Goal: Task Accomplishment & Management: Use online tool/utility

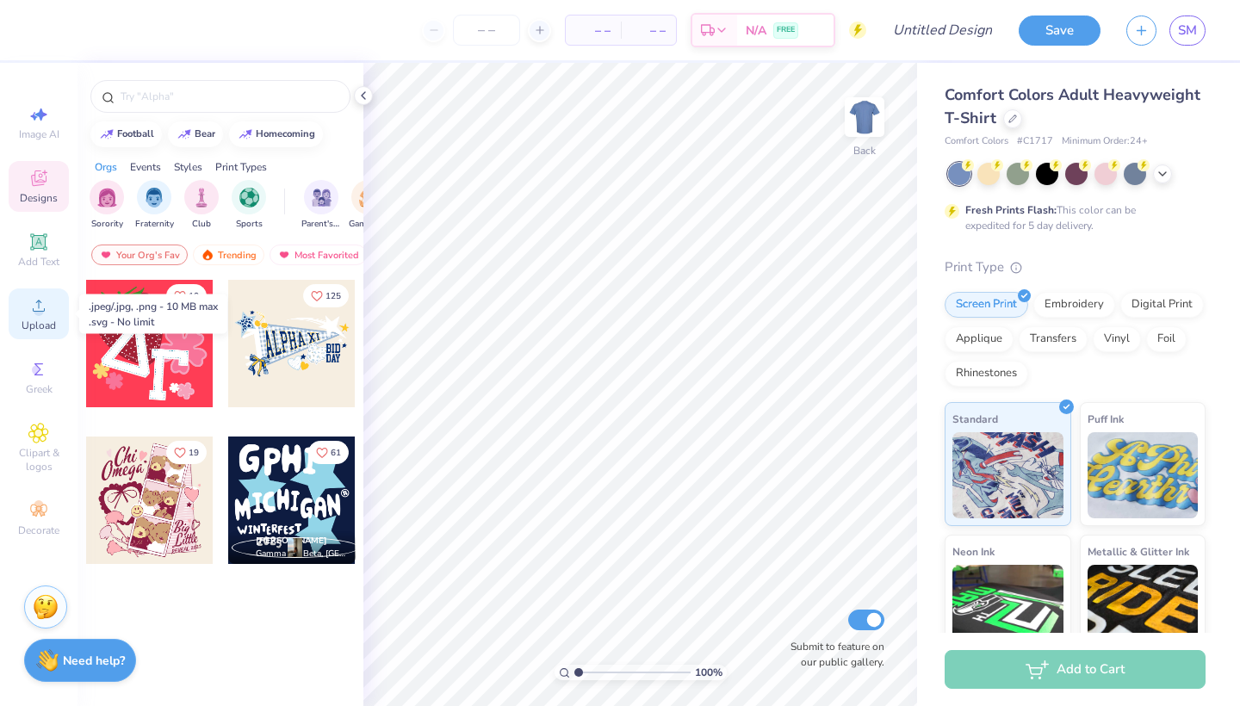
click at [41, 311] on icon at bounding box center [39, 306] width 12 height 12
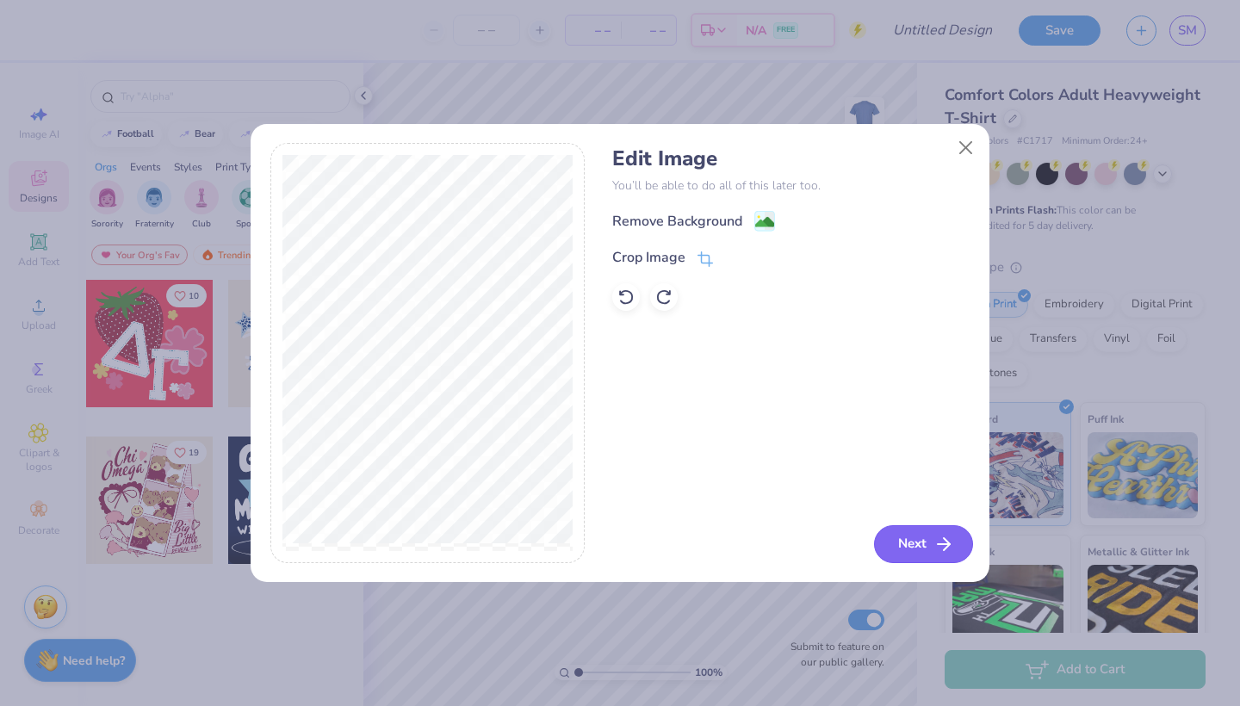
click at [926, 544] on button "Next" at bounding box center [923, 544] width 99 height 38
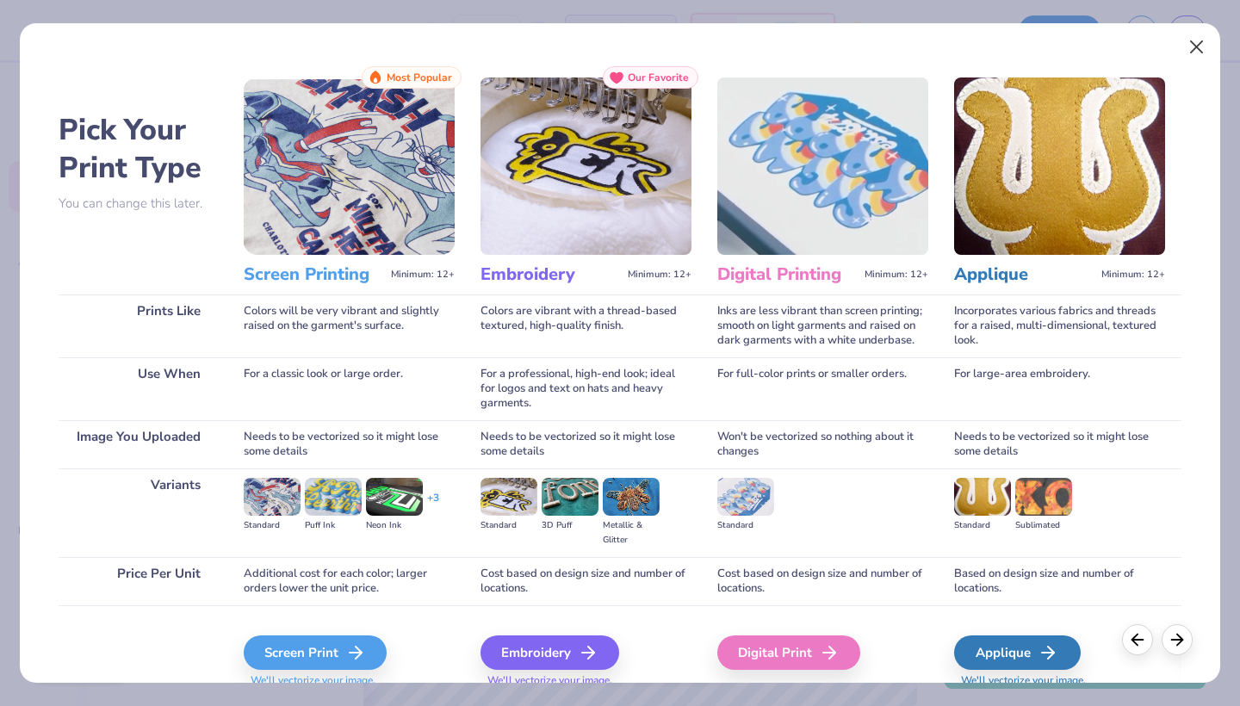
click at [1200, 44] on button "Close" at bounding box center [1197, 47] width 33 height 33
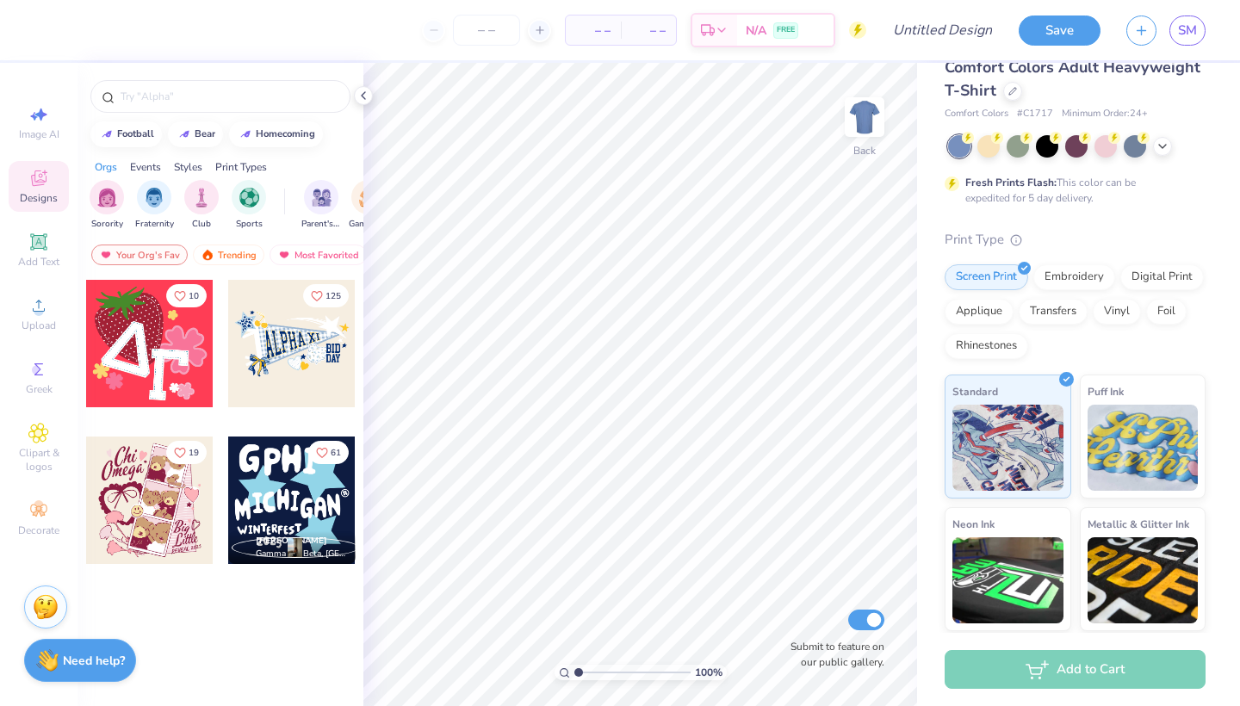
scroll to position [28, 0]
click at [363, 92] on icon at bounding box center [364, 96] width 14 height 14
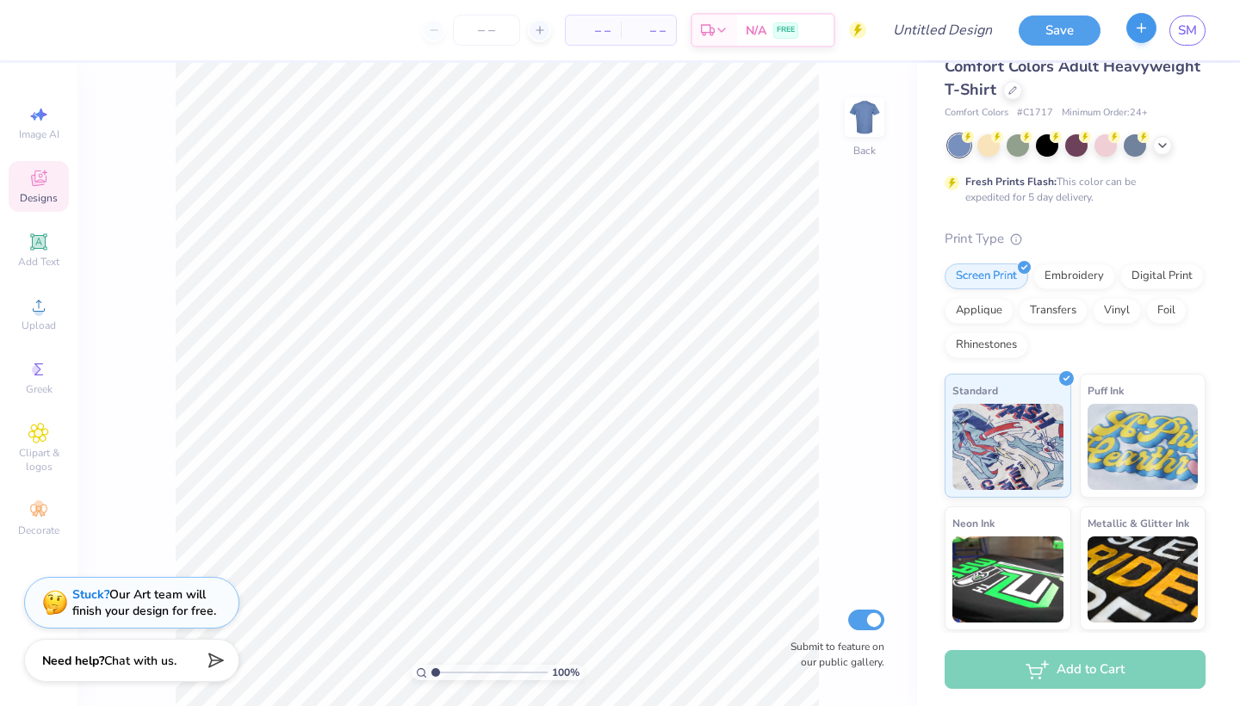
click at [1141, 35] on button "button" at bounding box center [1142, 28] width 30 height 30
click at [1139, 36] on button "button" at bounding box center [1142, 28] width 30 height 30
click at [41, 183] on icon at bounding box center [39, 180] width 14 height 11
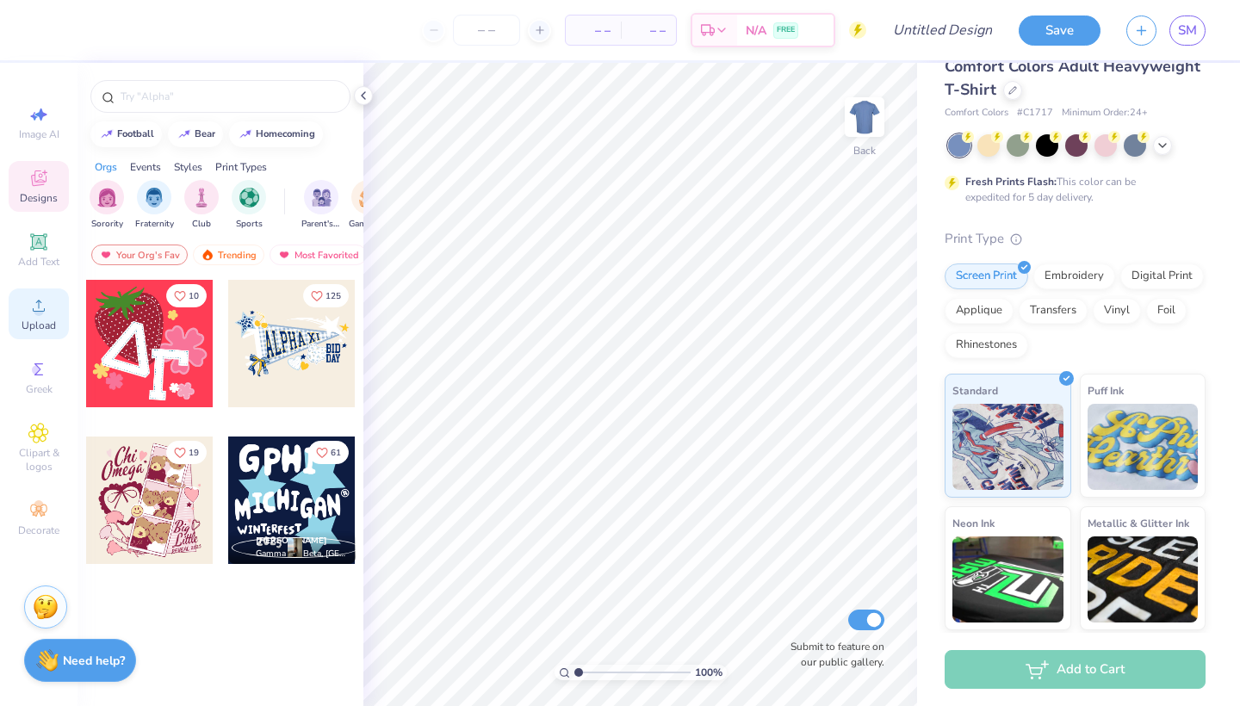
click at [37, 312] on icon at bounding box center [39, 306] width 12 height 12
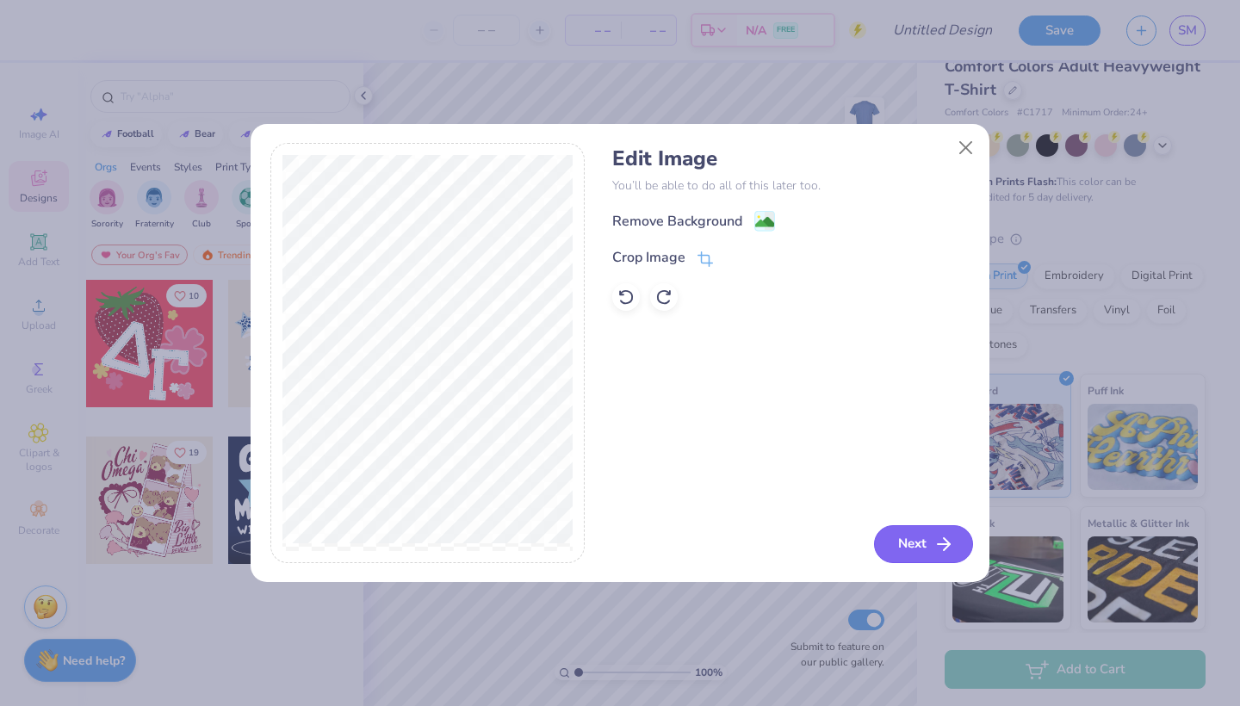
click at [933, 545] on button "Next" at bounding box center [923, 544] width 99 height 38
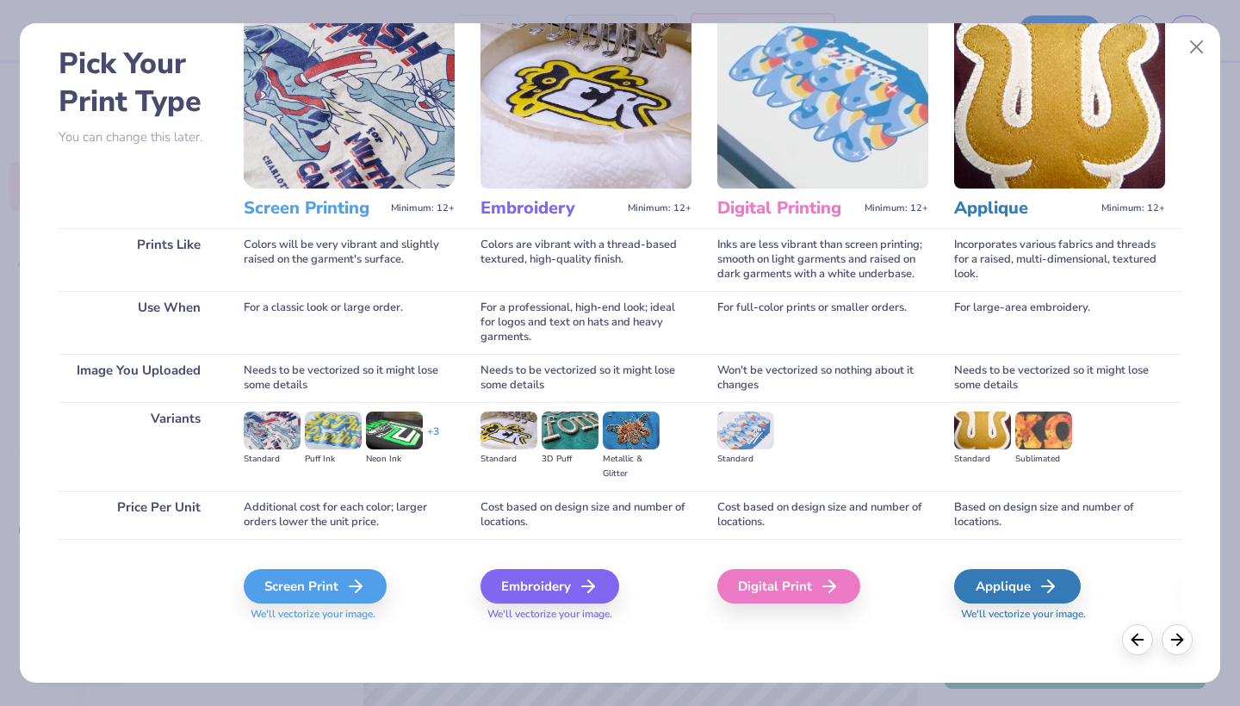
scroll to position [66, 0]
click at [360, 568] on div "Screen Print We'll vectorize your image." at bounding box center [349, 585] width 211 height 92
click at [360, 580] on icon at bounding box center [361, 586] width 21 height 21
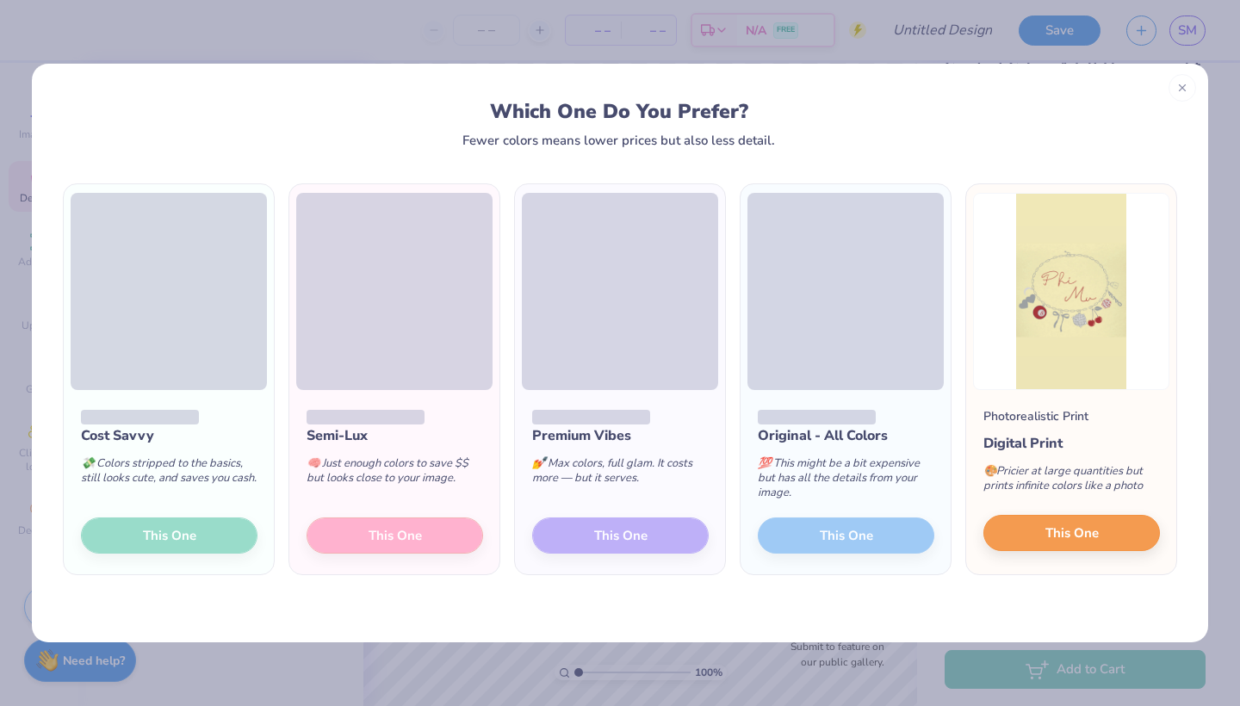
click at [1100, 535] on button "This One" at bounding box center [1072, 533] width 177 height 36
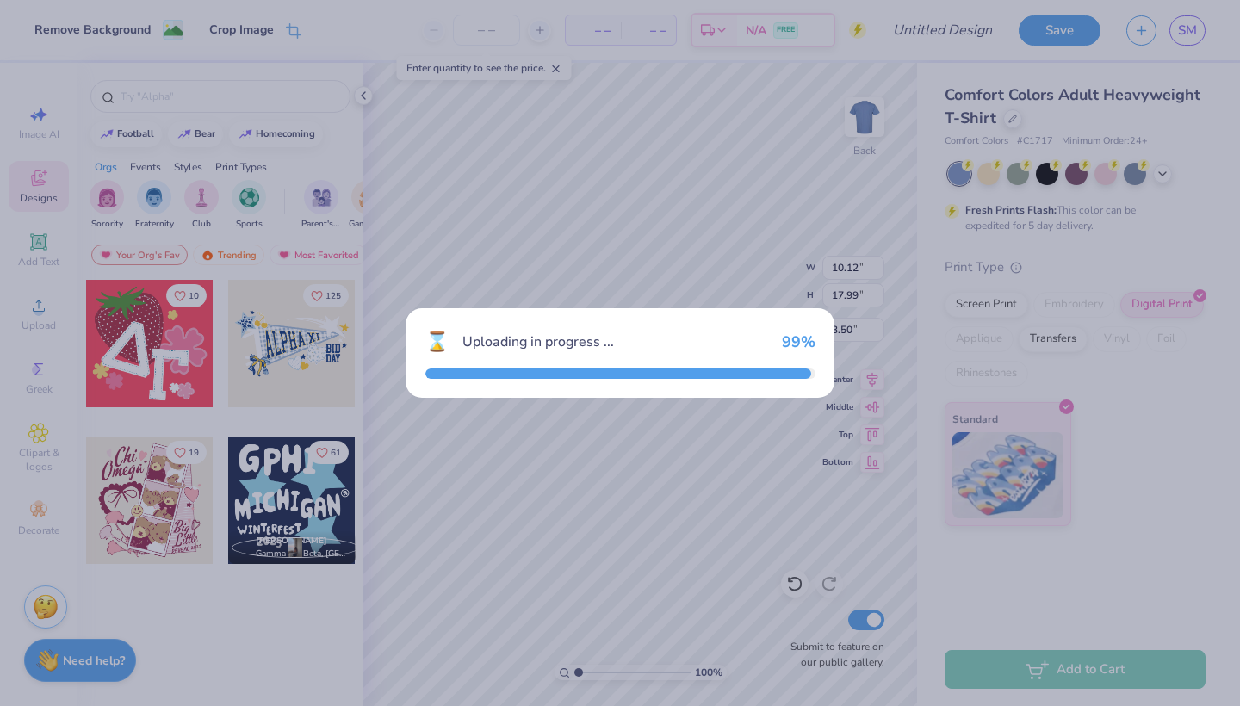
scroll to position [0, 0]
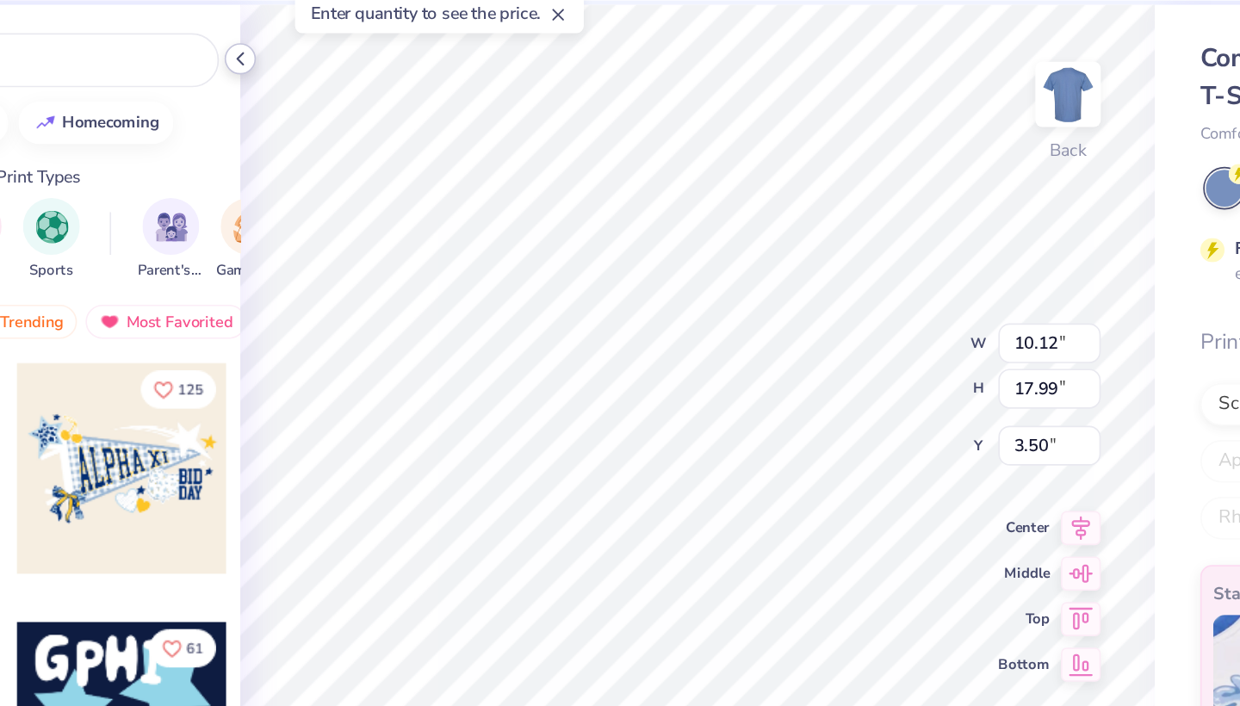
click at [357, 89] on icon at bounding box center [364, 96] width 14 height 14
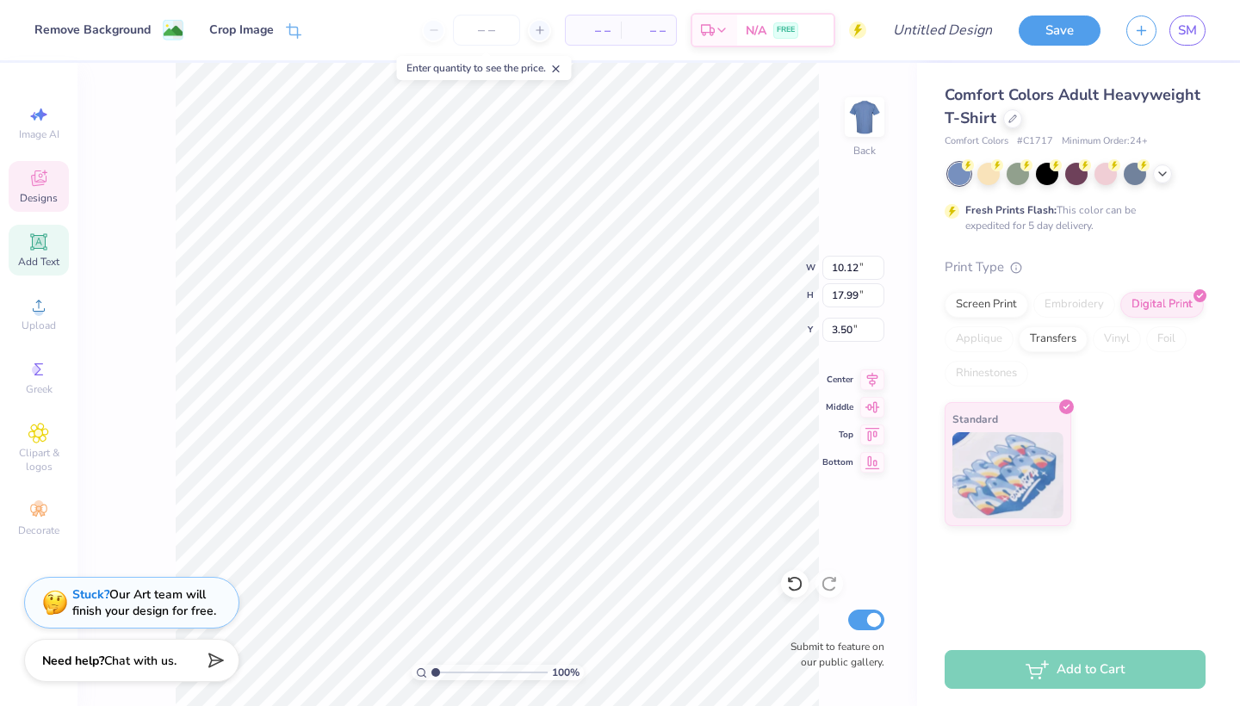
click at [42, 255] on span "Add Text" at bounding box center [38, 262] width 41 height 14
type input "5.59"
type input "1.62"
type input "11.69"
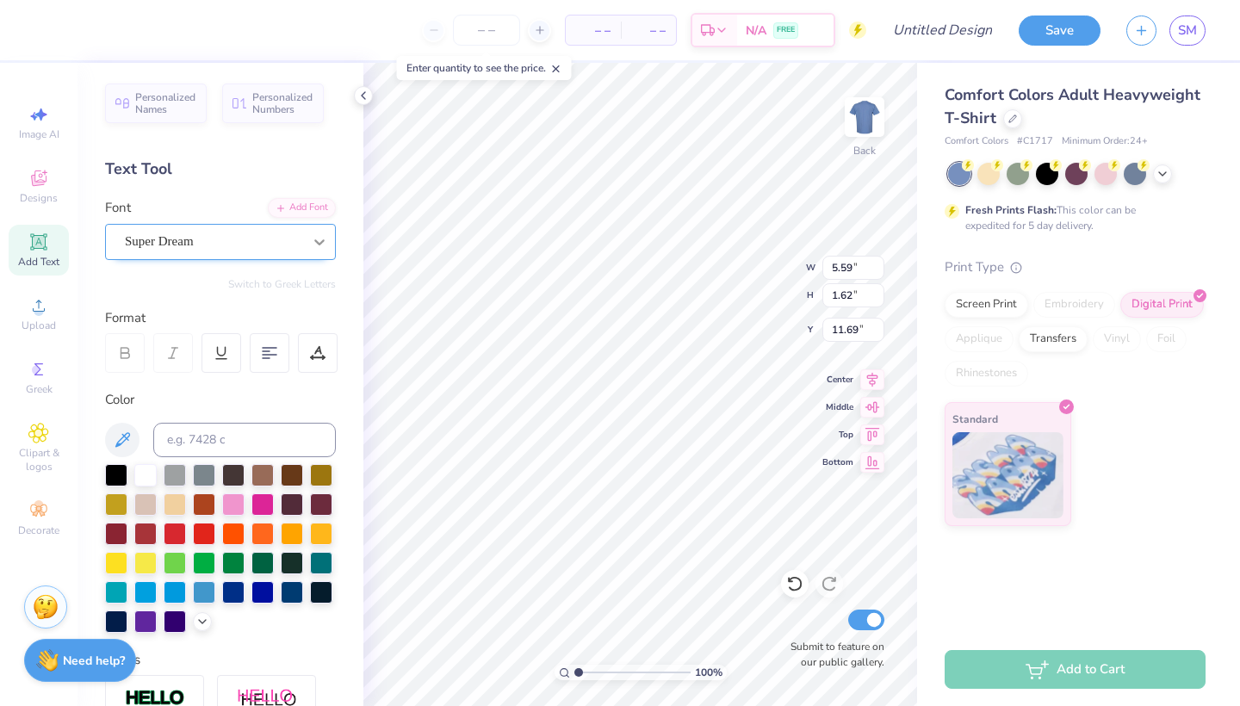
click at [314, 250] on div at bounding box center [319, 242] width 31 height 31
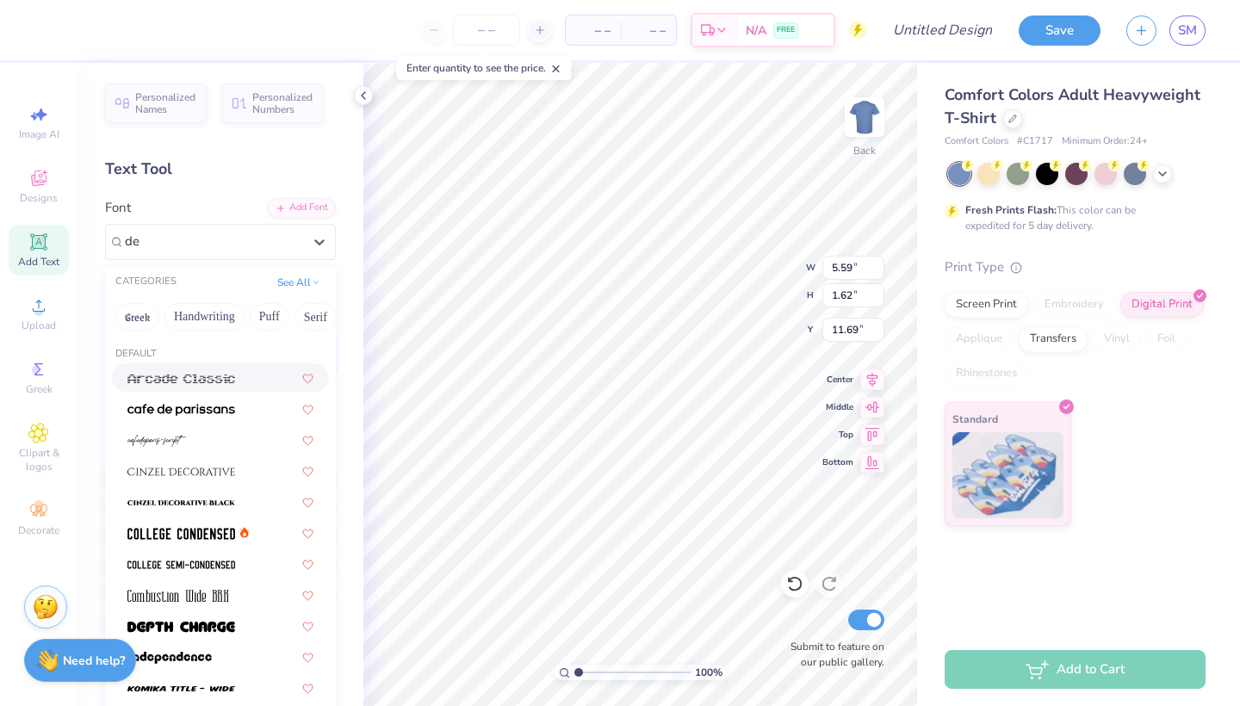
type input "d"
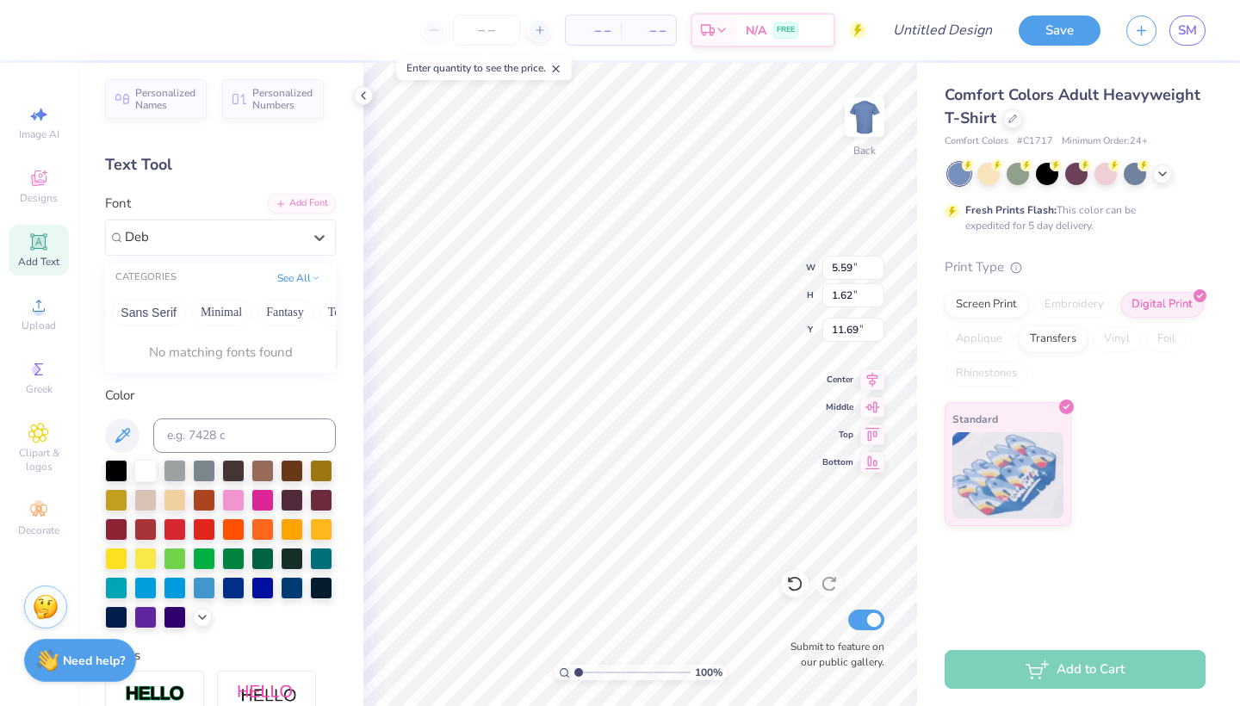
scroll to position [0, 507]
click at [295, 276] on button "See All" at bounding box center [298, 276] width 53 height 17
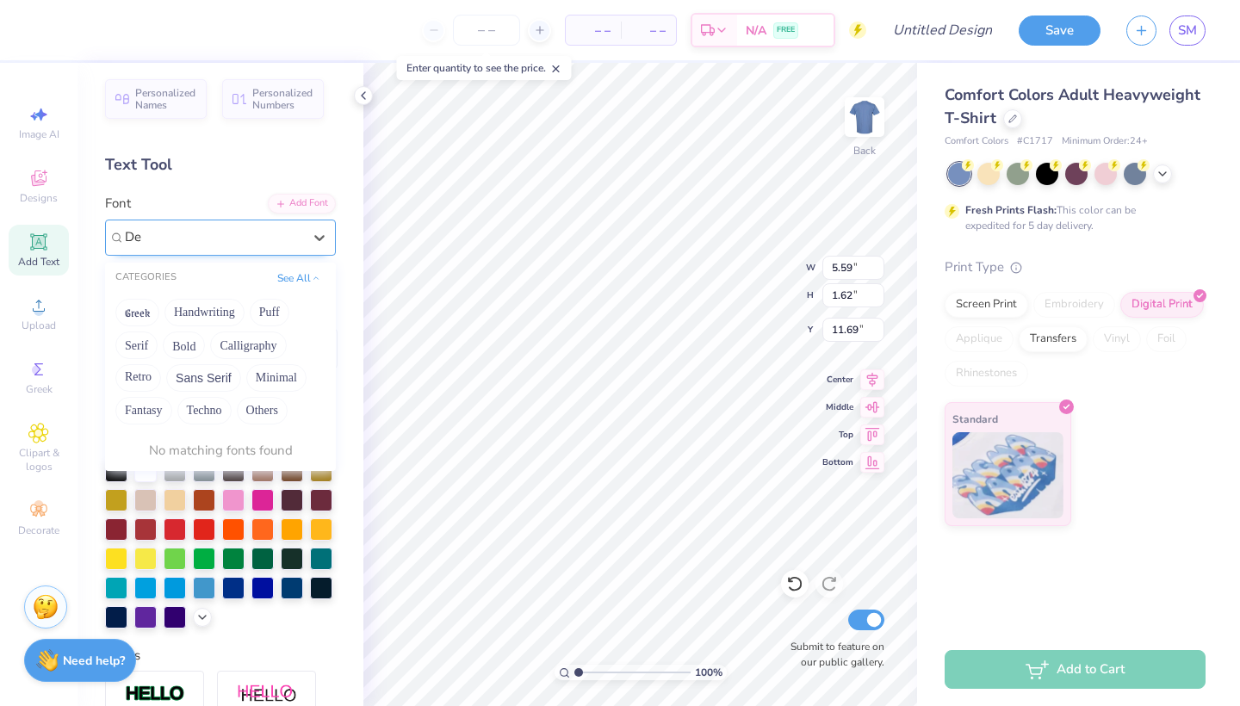
type input "D"
click at [303, 272] on button "See All" at bounding box center [298, 276] width 53 height 17
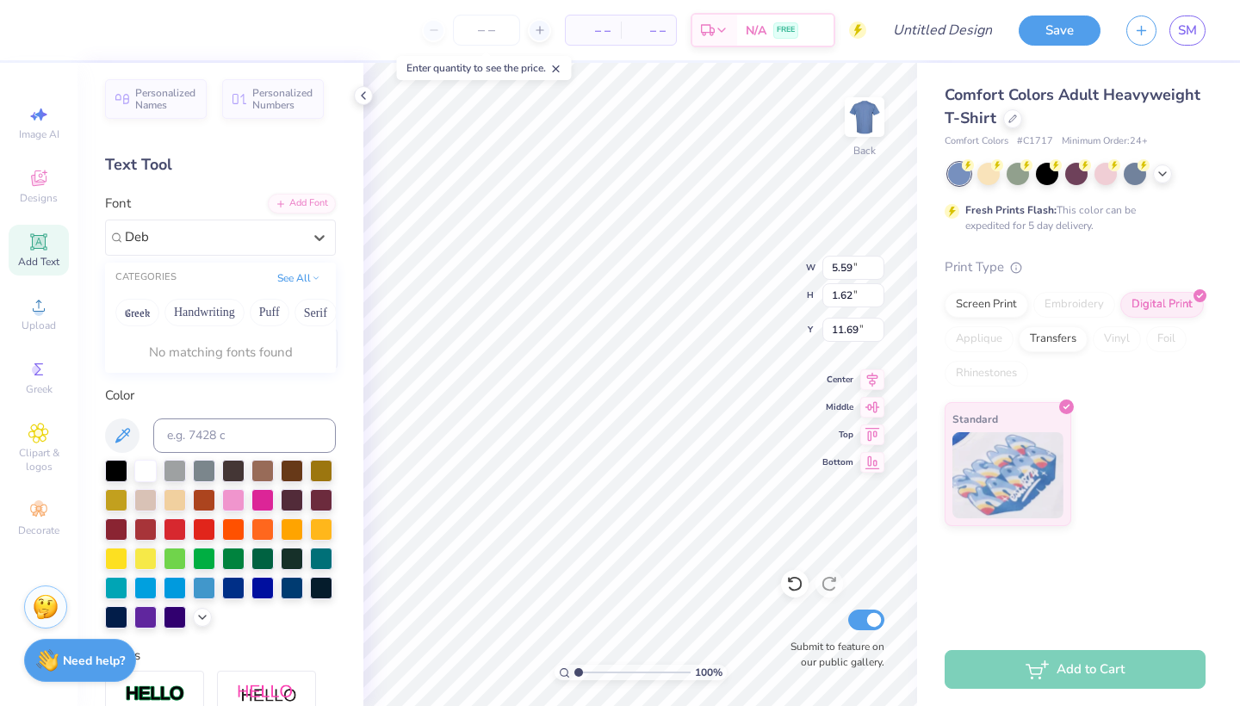
scroll to position [0, 0]
click at [292, 279] on button "See All" at bounding box center [298, 276] width 53 height 17
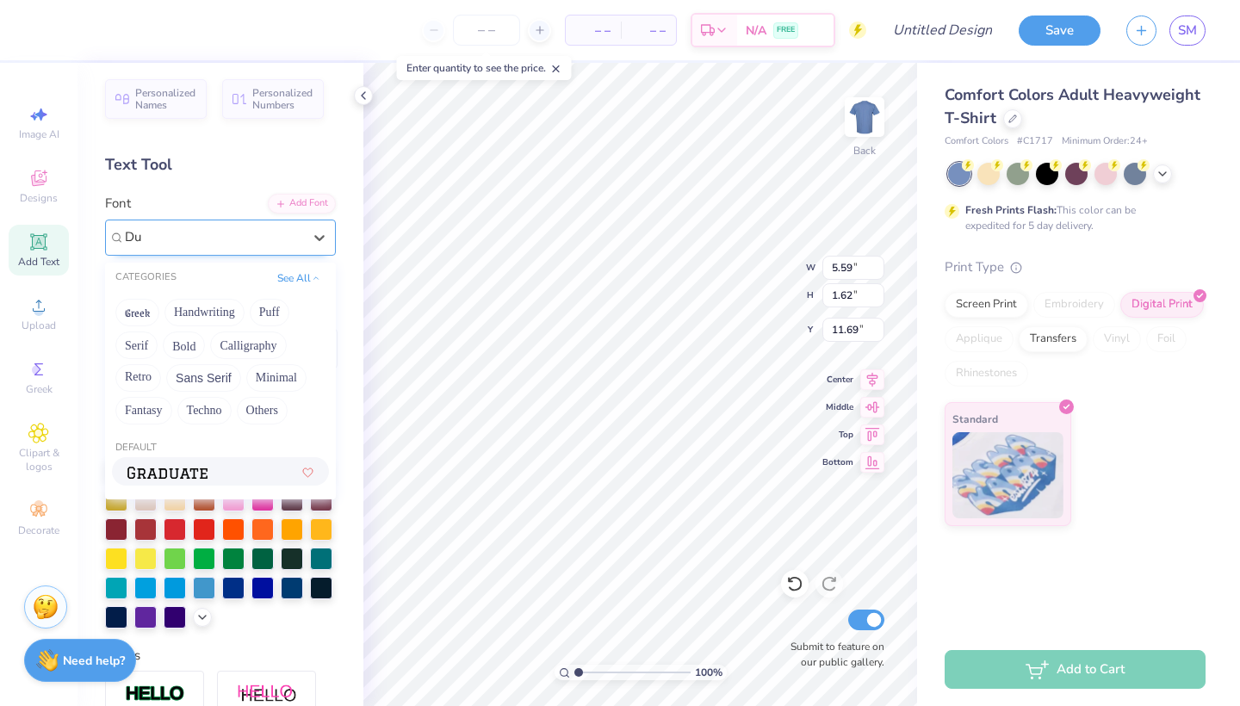
type input "Dub"
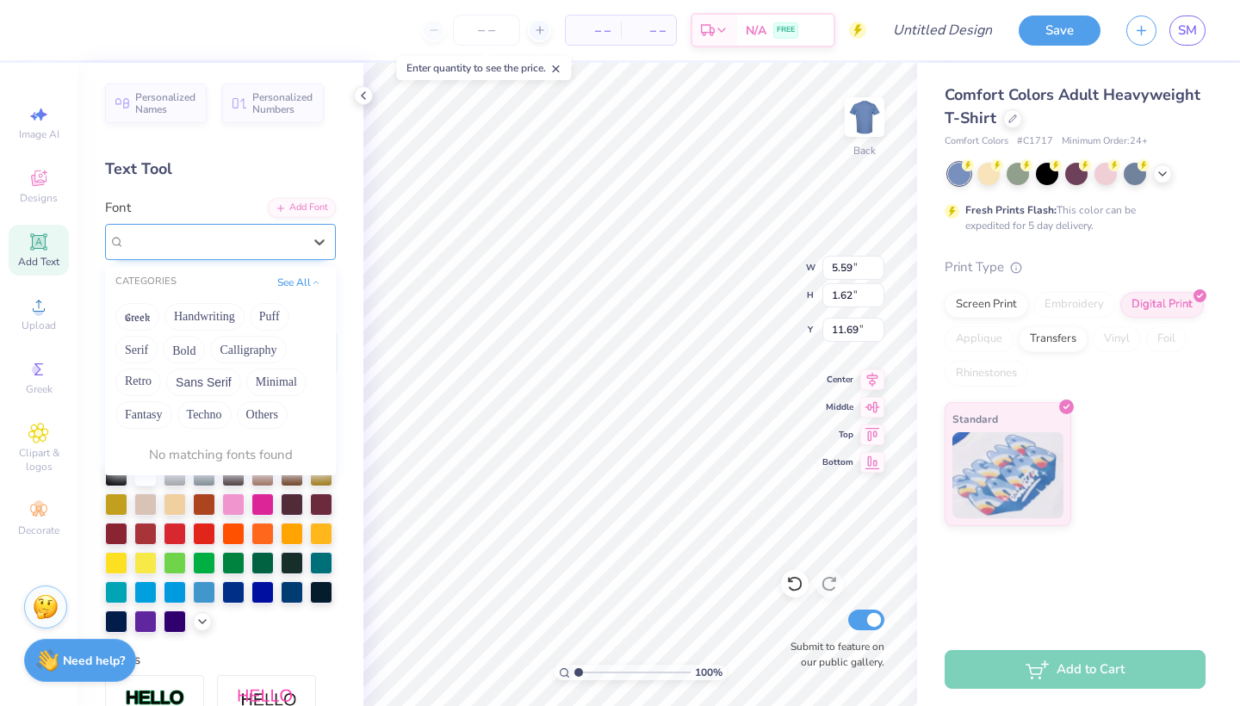
click at [196, 244] on div at bounding box center [213, 241] width 181 height 27
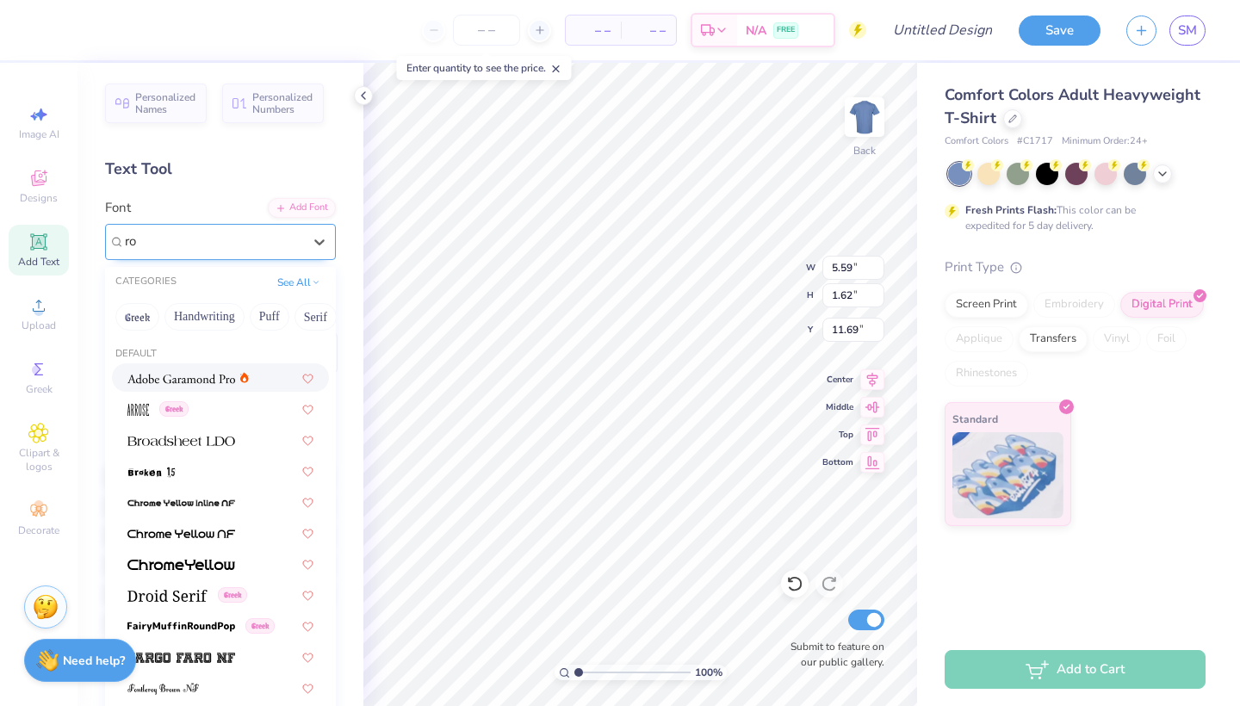
type input "r"
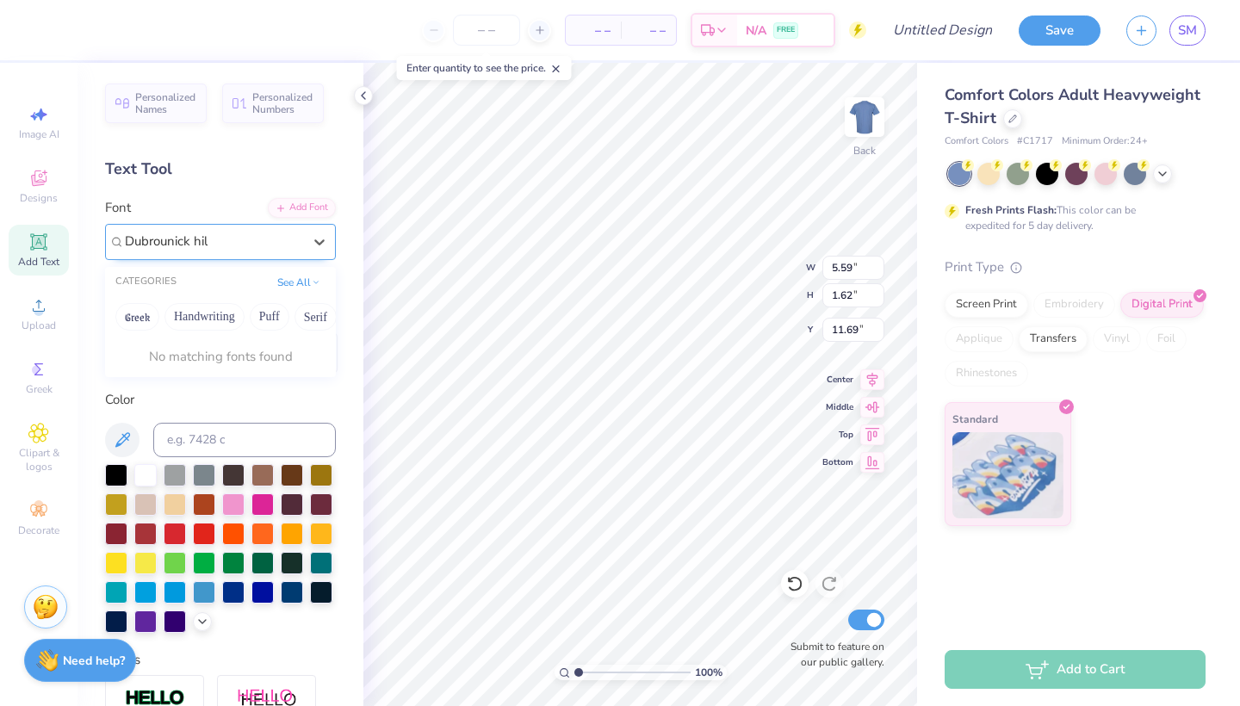
type input "[GEOGRAPHIC_DATA]"
drag, startPoint x: 225, startPoint y: 240, endPoint x: 149, endPoint y: 240, distance: 75.8
click at [148, 240] on div "Super Dream" at bounding box center [213, 241] width 181 height 27
paste input "dubrovnik hill regular font"
type input "dubrovnik hill regular font"
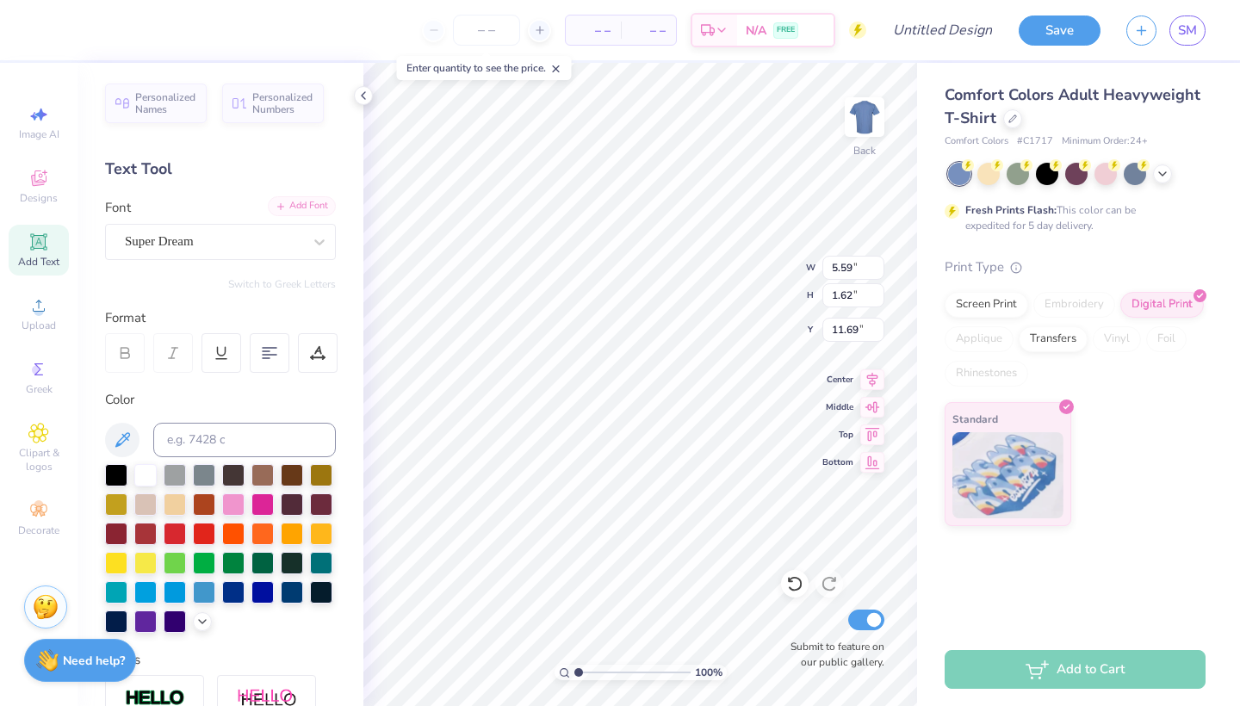
click at [311, 210] on div "Add Font" at bounding box center [302, 206] width 68 height 20
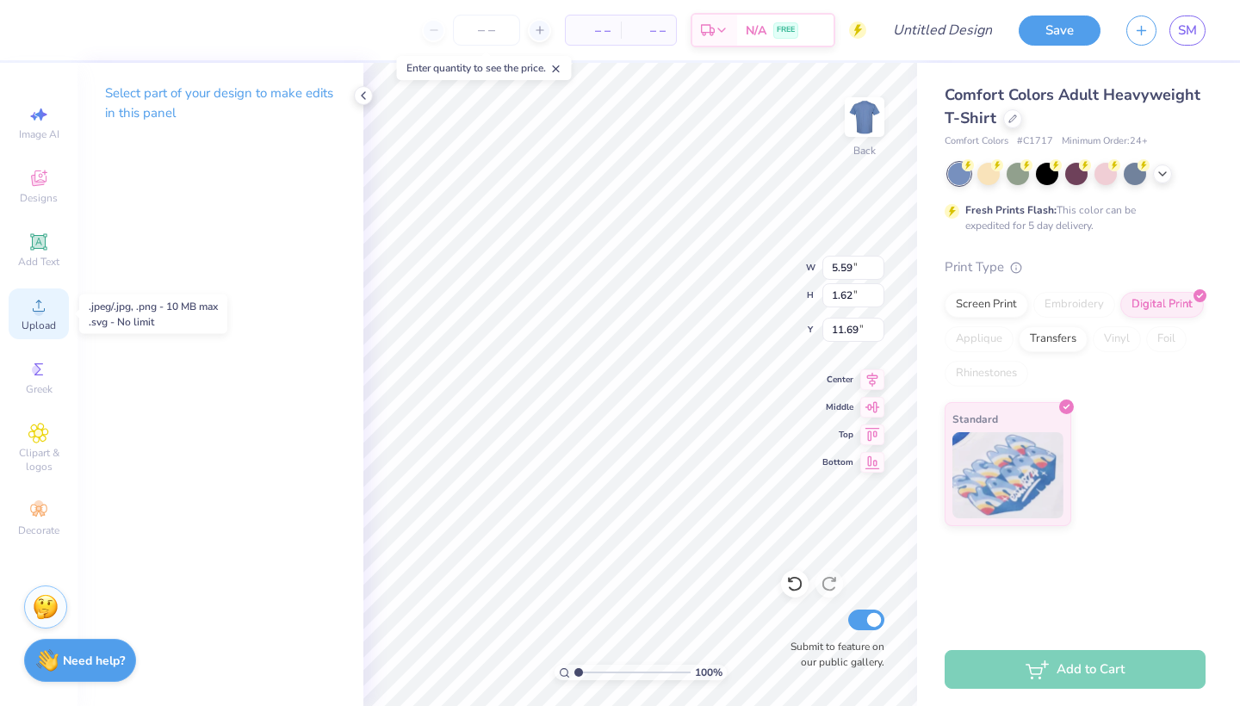
click at [45, 312] on icon at bounding box center [38, 305] width 21 height 21
click at [38, 246] on icon at bounding box center [38, 241] width 13 height 13
type input "10.12"
type input "17.99"
type input "3.50"
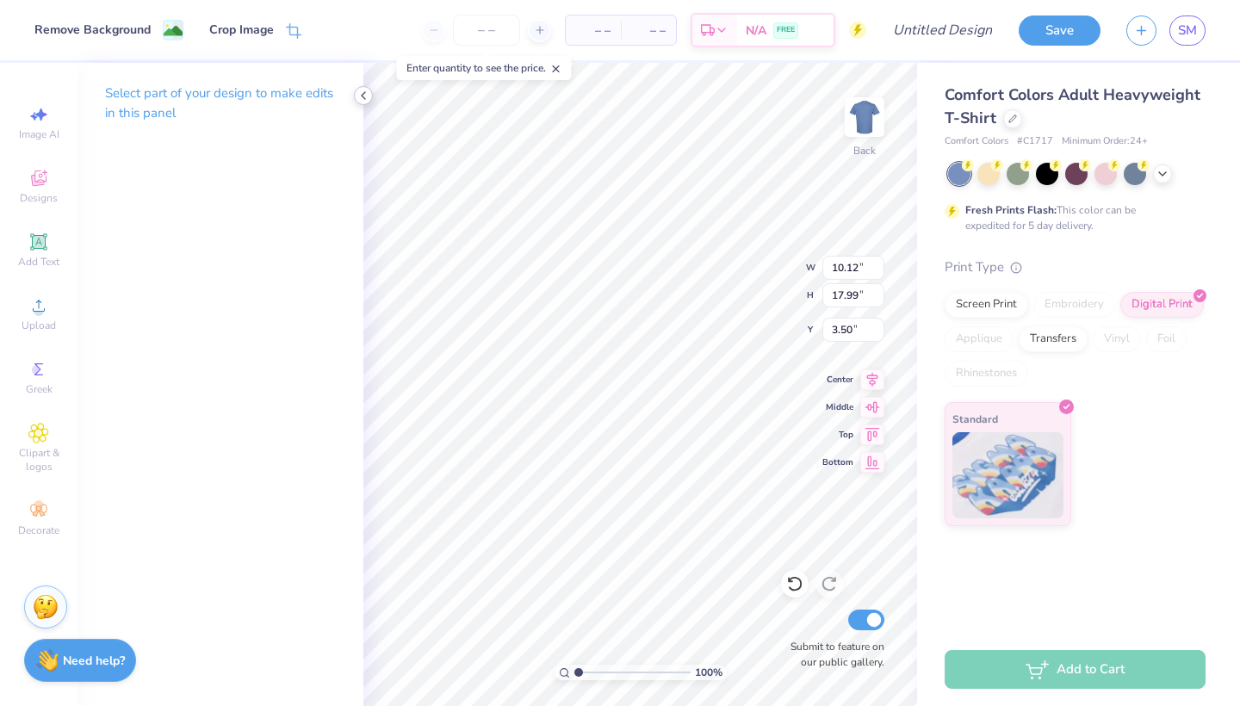
click at [363, 96] on icon at bounding box center [364, 96] width 14 height 14
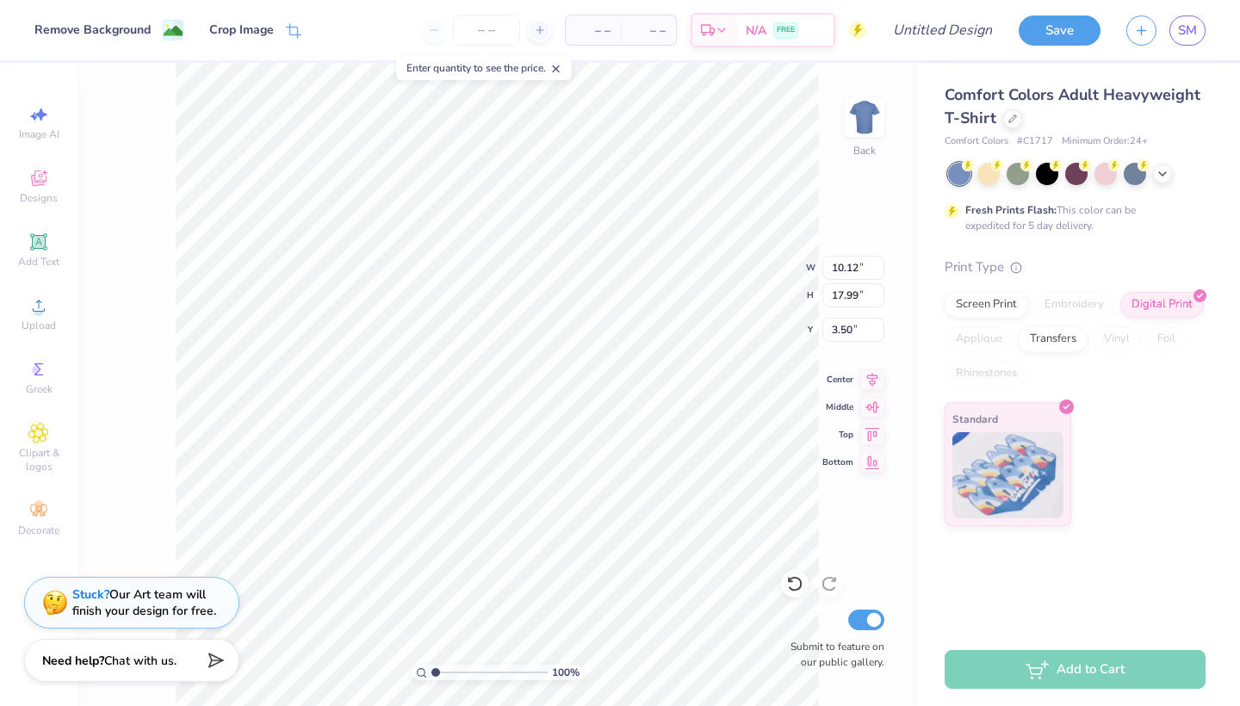
type input "5.59"
type input "1.62"
type input "11.69"
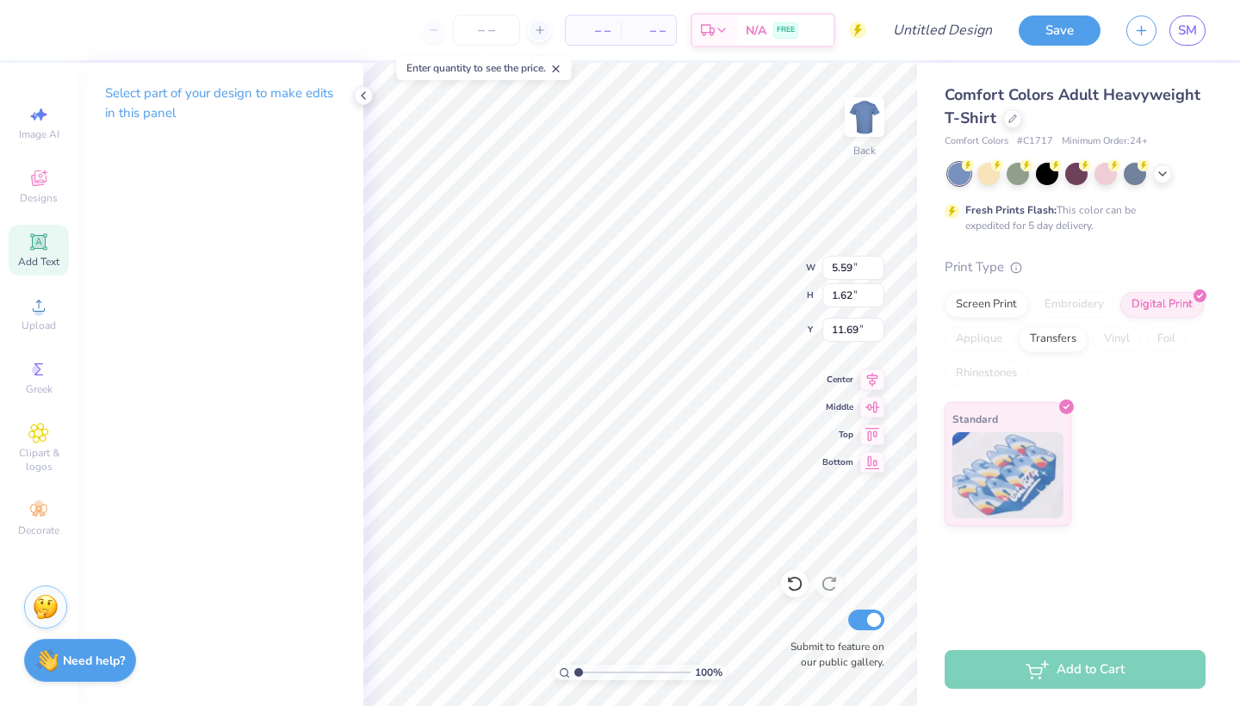
click at [28, 252] on icon at bounding box center [38, 242] width 21 height 21
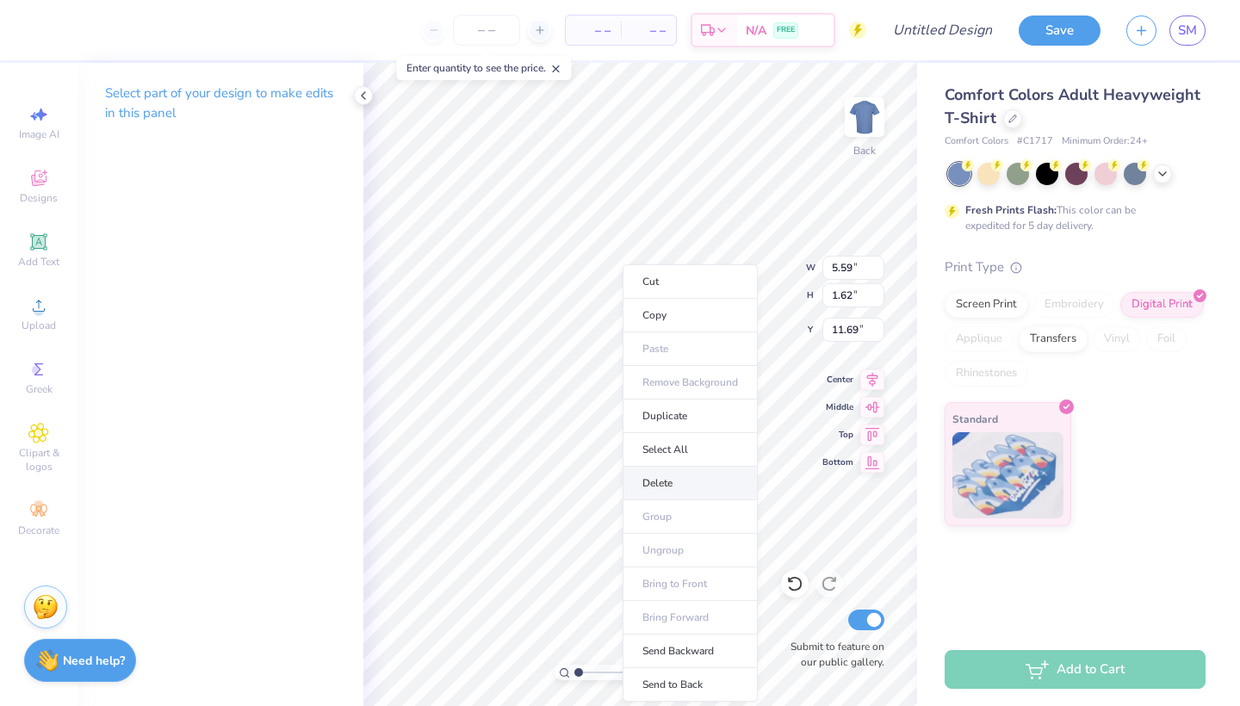
click at [666, 485] on li "Delete" at bounding box center [690, 484] width 135 height 34
click at [690, 470] on li "Delete" at bounding box center [724, 484] width 135 height 34
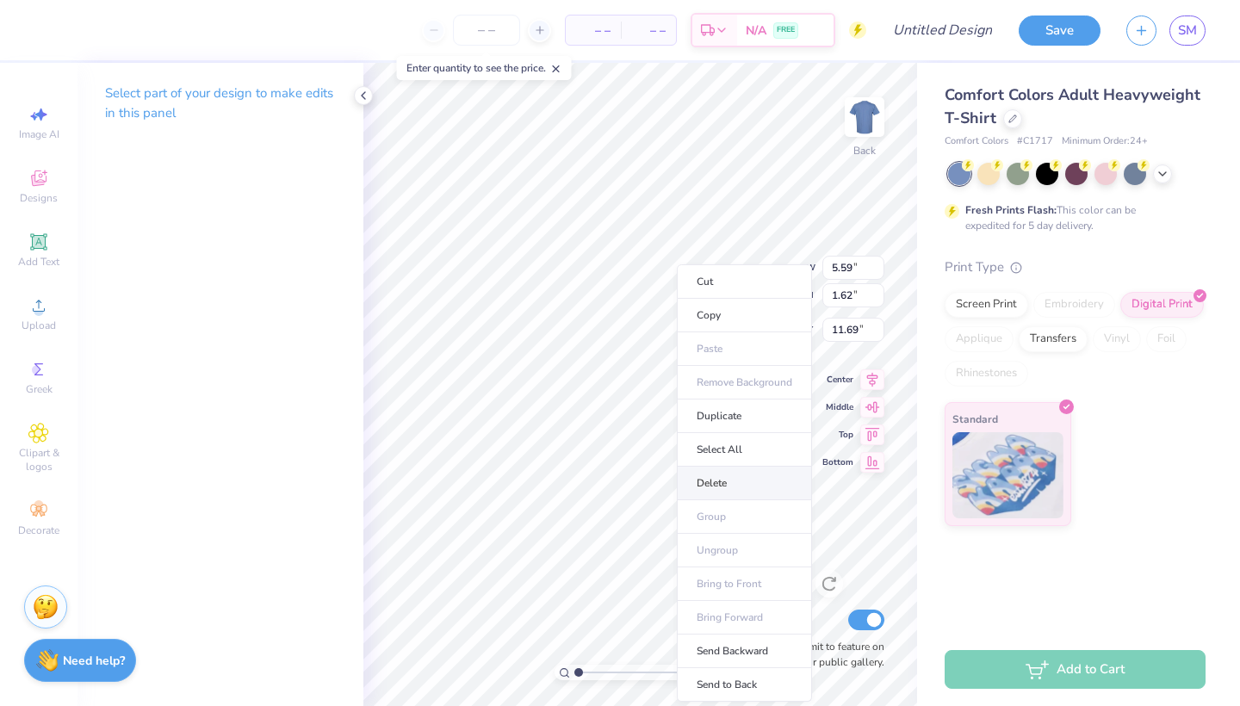
click at [711, 486] on li "Delete" at bounding box center [744, 484] width 135 height 34
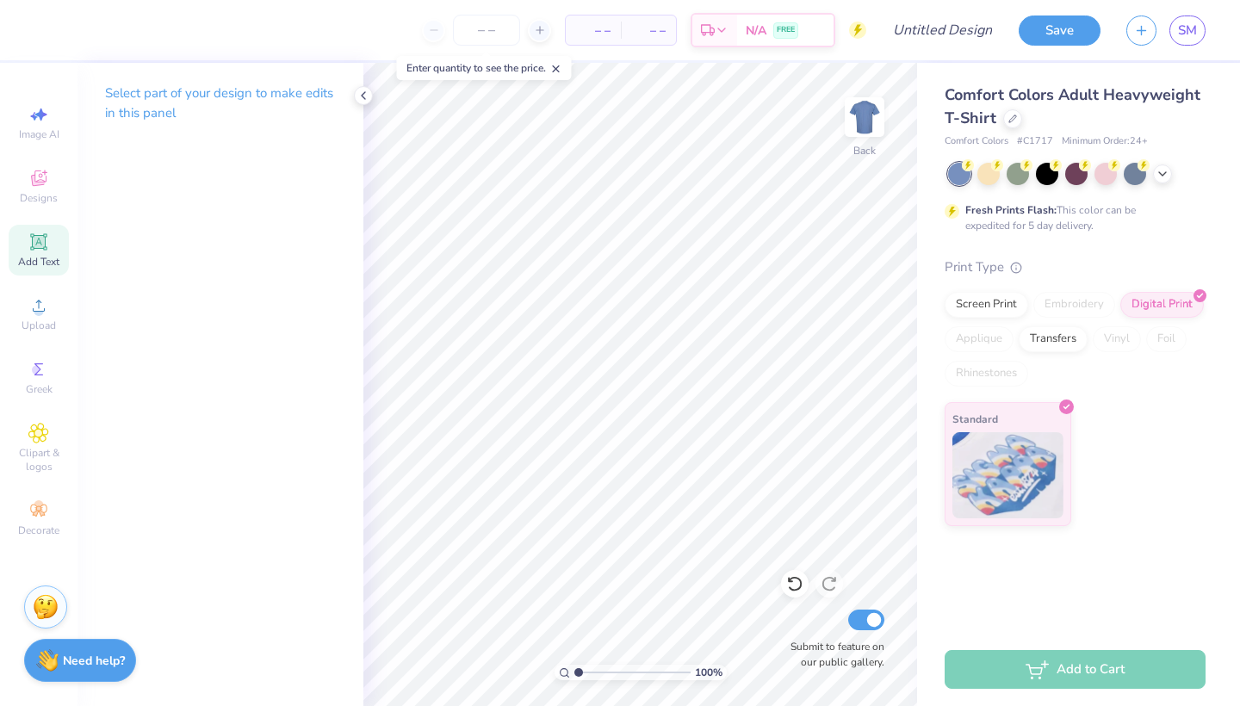
click at [48, 239] on icon at bounding box center [38, 242] width 21 height 21
type textarea "TeXT"
click at [210, 115] on p "Select part of your design to make edits in this panel" at bounding box center [220, 104] width 231 height 40
type input "5.31"
click at [210, 95] on p "Select part of your design to make edits in this panel" at bounding box center [220, 104] width 231 height 40
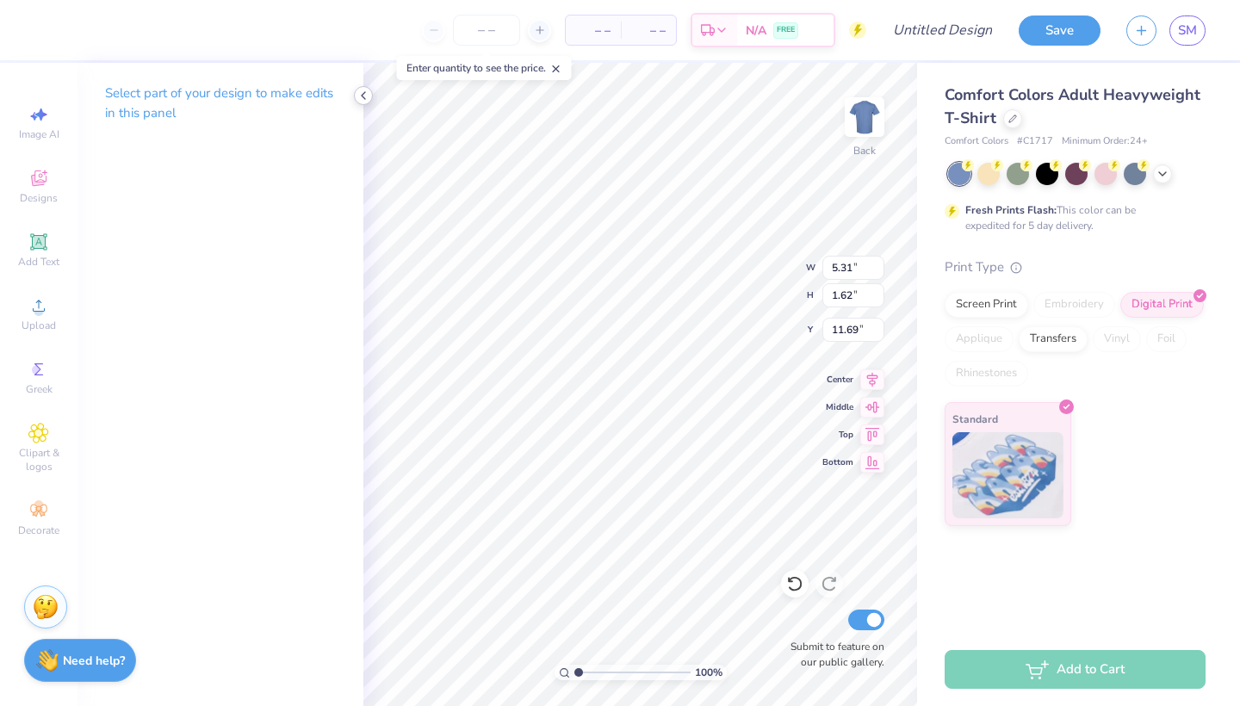
click at [358, 99] on icon at bounding box center [364, 96] width 14 height 14
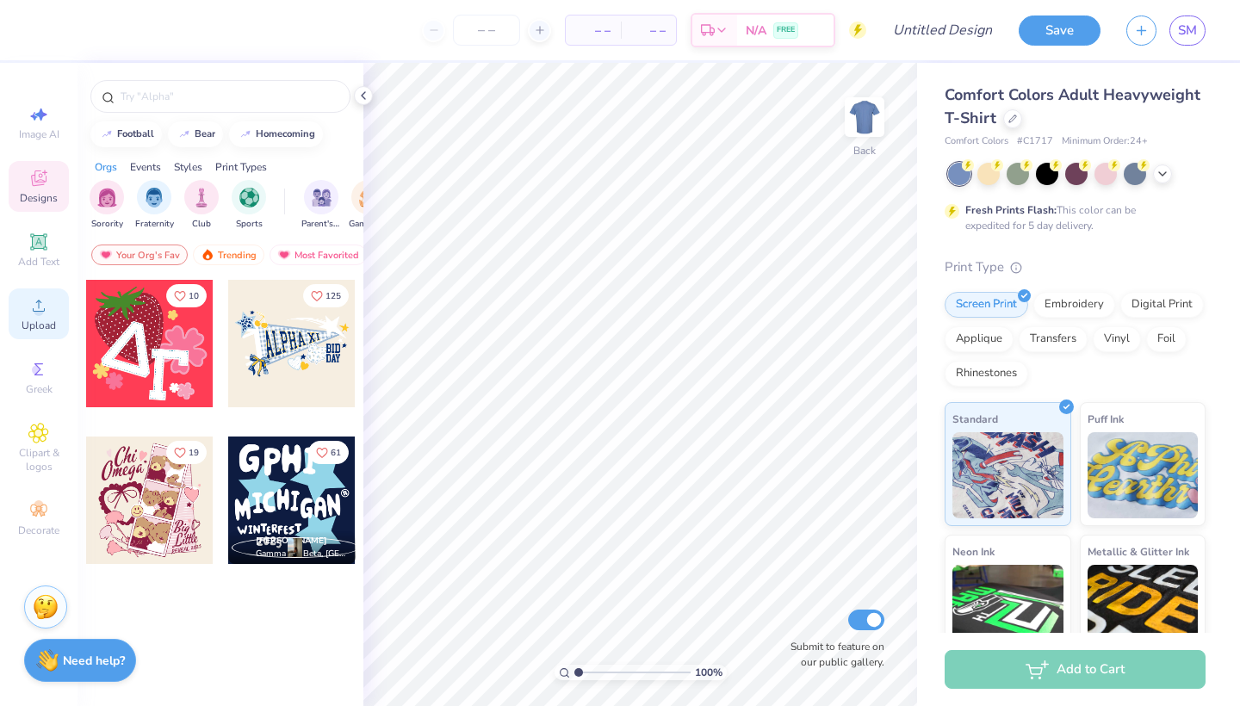
click at [40, 314] on circle at bounding box center [38, 311] width 9 height 9
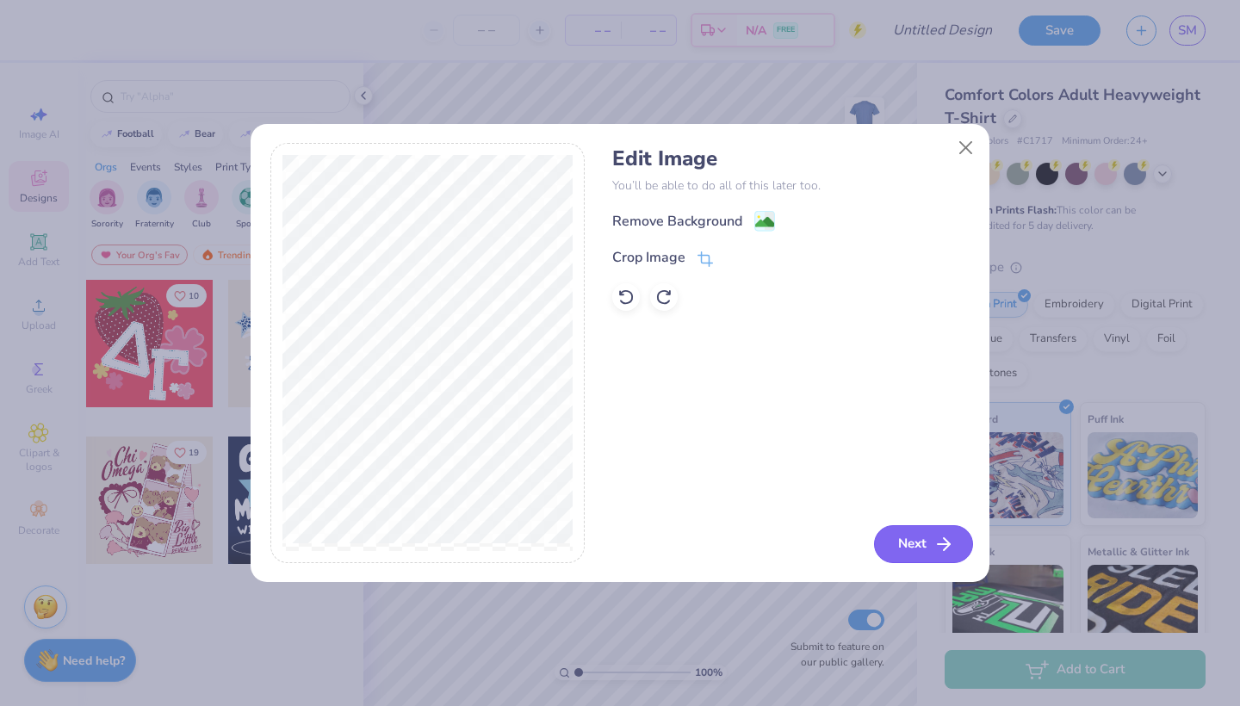
click at [943, 538] on icon "button" at bounding box center [944, 544] width 21 height 21
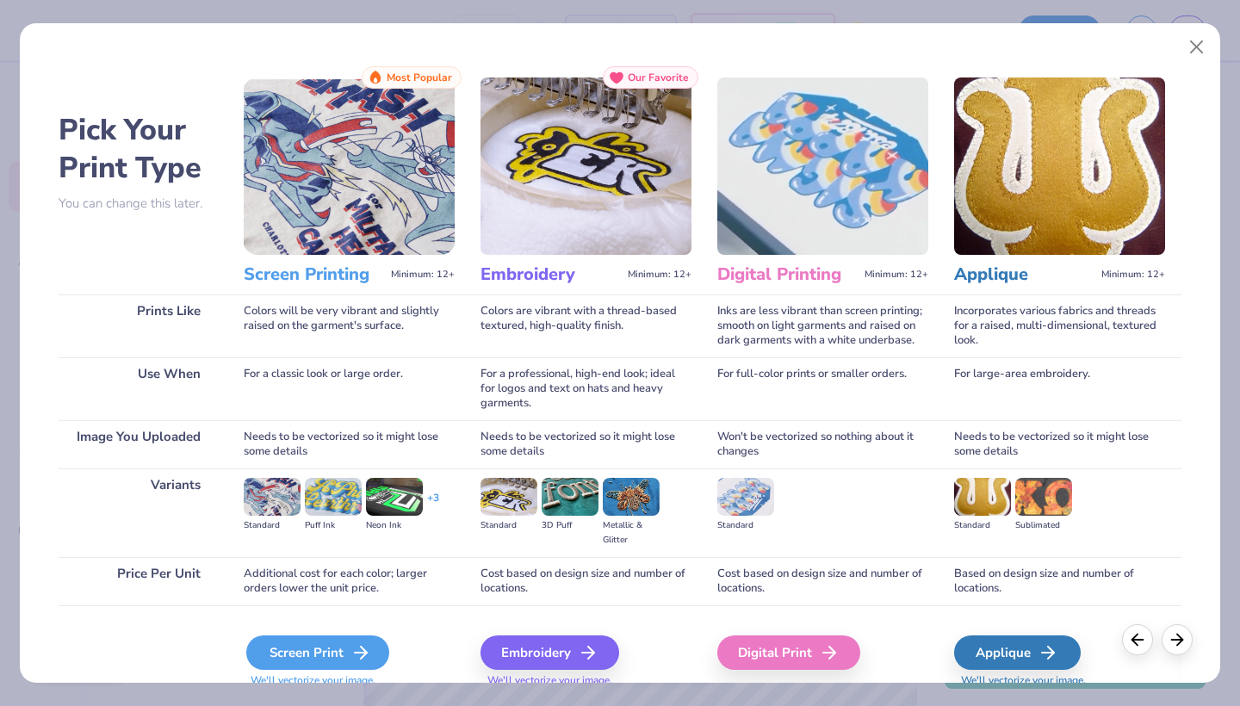
click at [307, 653] on div "Screen Print" at bounding box center [317, 653] width 143 height 34
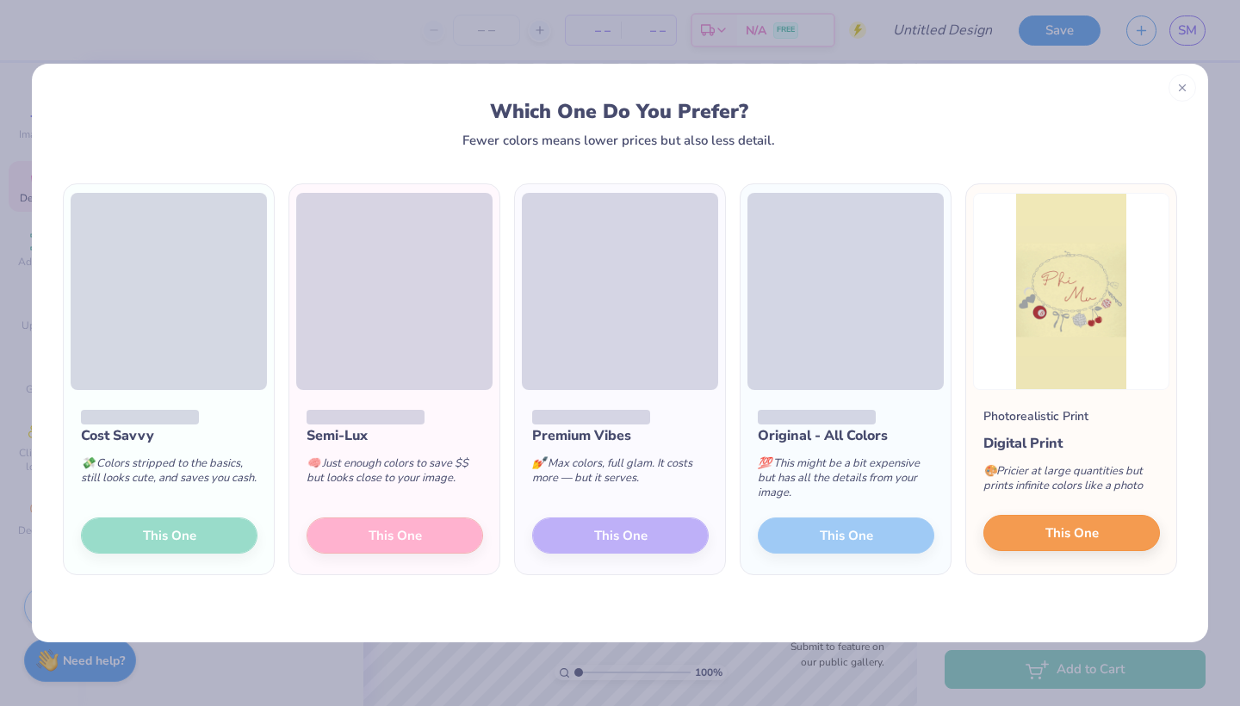
click at [1019, 532] on button "This One" at bounding box center [1072, 533] width 177 height 36
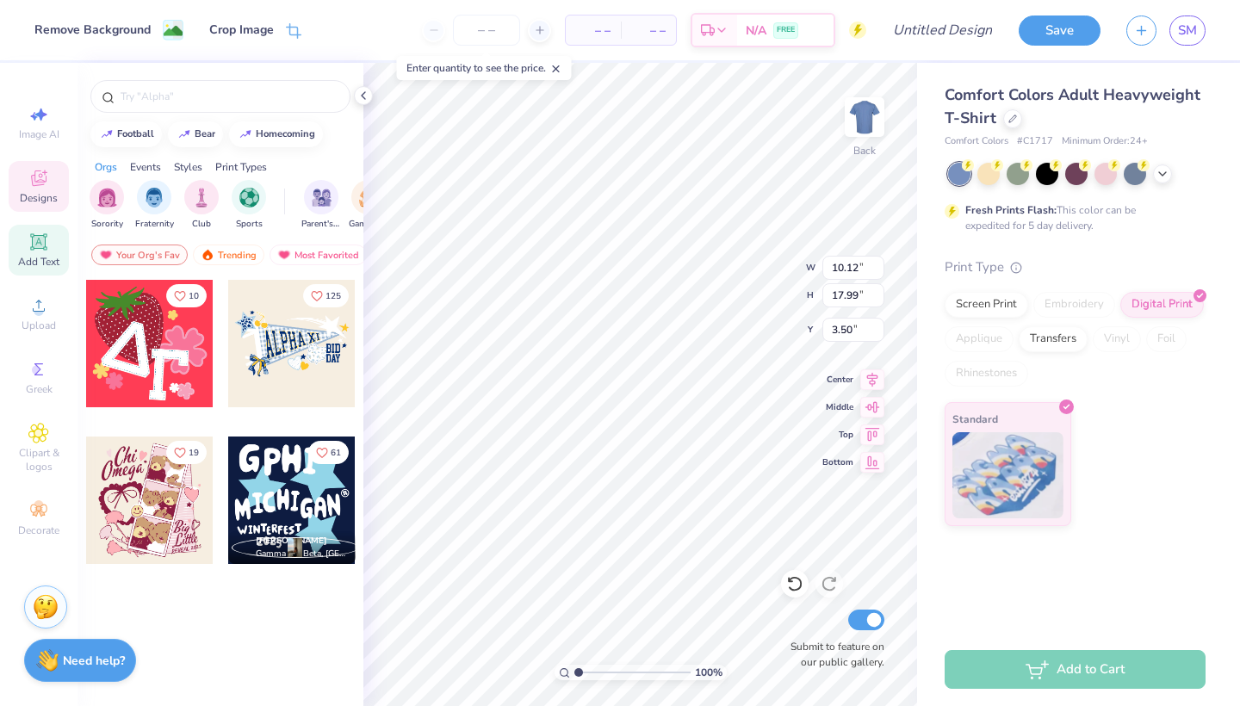
click at [32, 246] on icon at bounding box center [38, 242] width 21 height 21
type input "5.59"
type input "1.62"
type input "11.69"
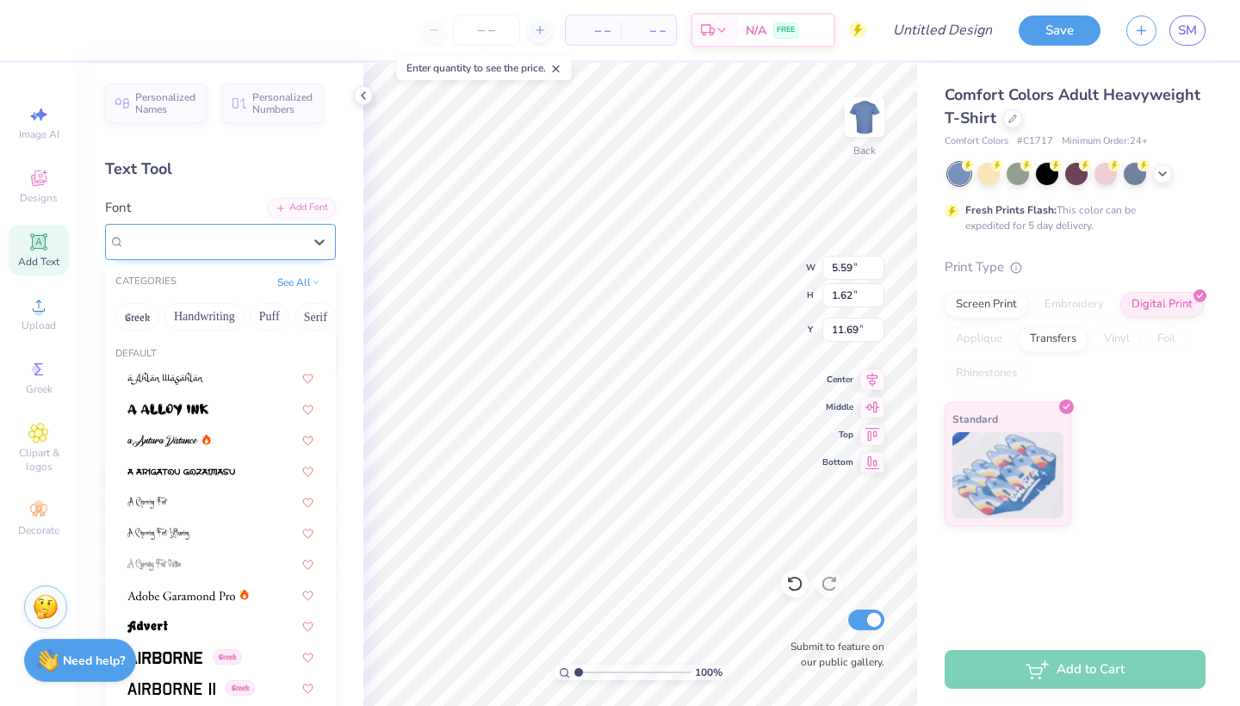
click at [269, 254] on div "Super Dream" at bounding box center [220, 242] width 231 height 36
click at [303, 217] on div "Add Font Font option Super Dream selected, 273 of 311. 311 results available. U…" at bounding box center [220, 229] width 231 height 62
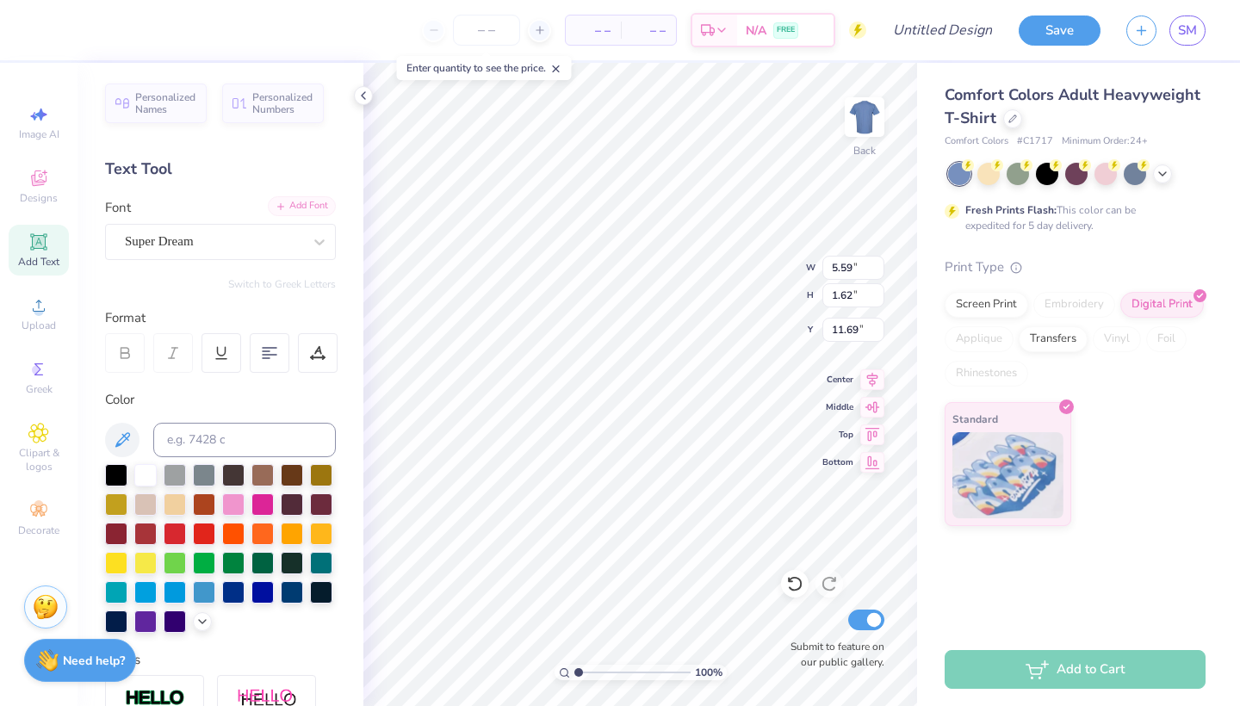
click at [288, 208] on div "Add Font" at bounding box center [302, 206] width 68 height 20
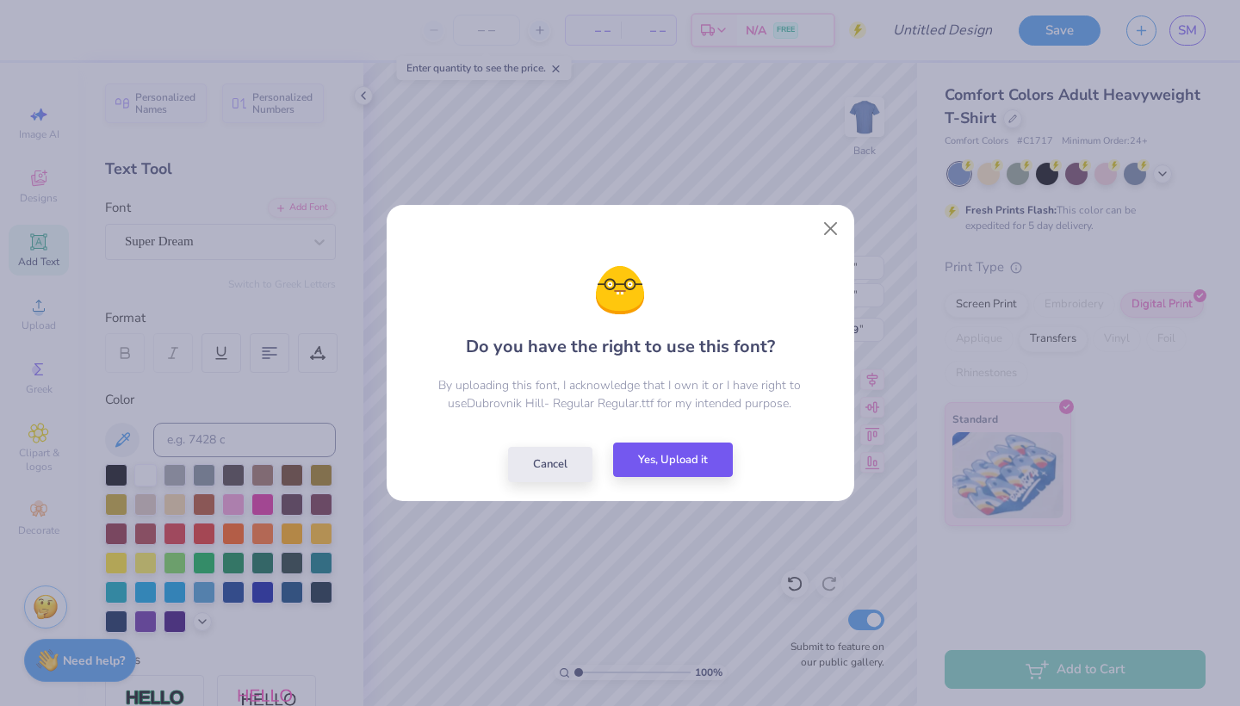
click at [635, 472] on button "Yes, Upload it" at bounding box center [673, 460] width 120 height 35
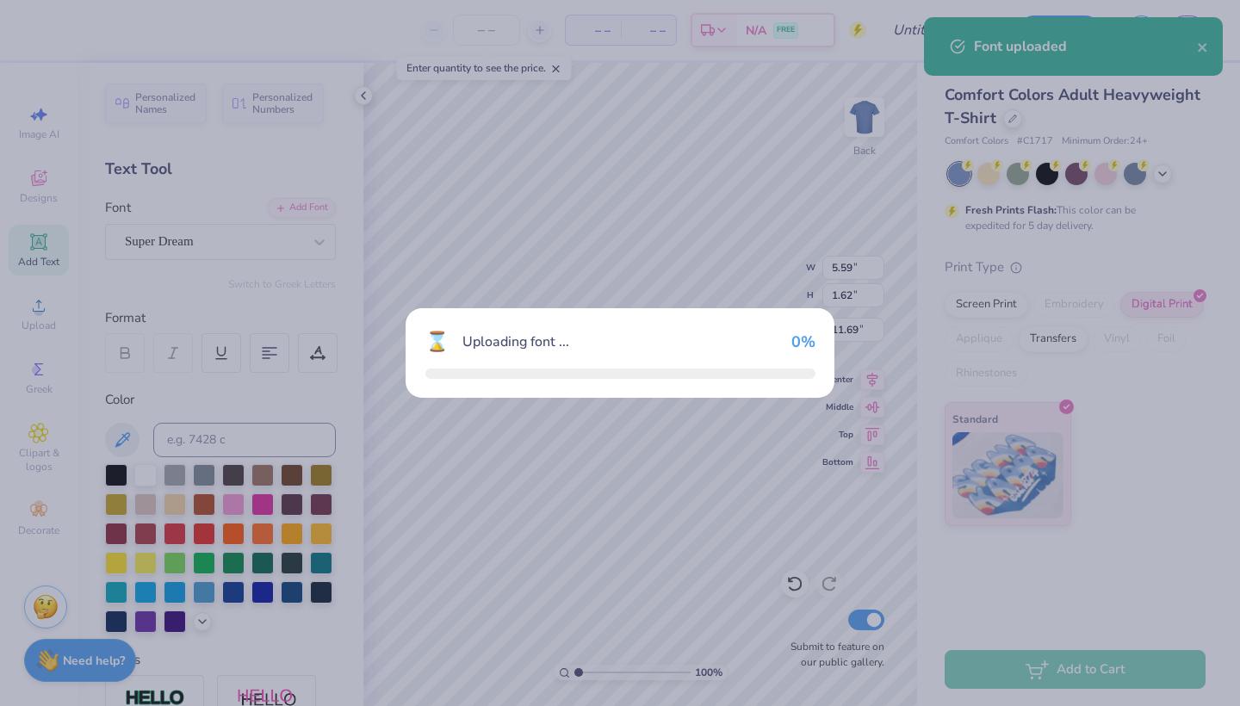
type input "9.12"
type input "2.70"
type input "11.15"
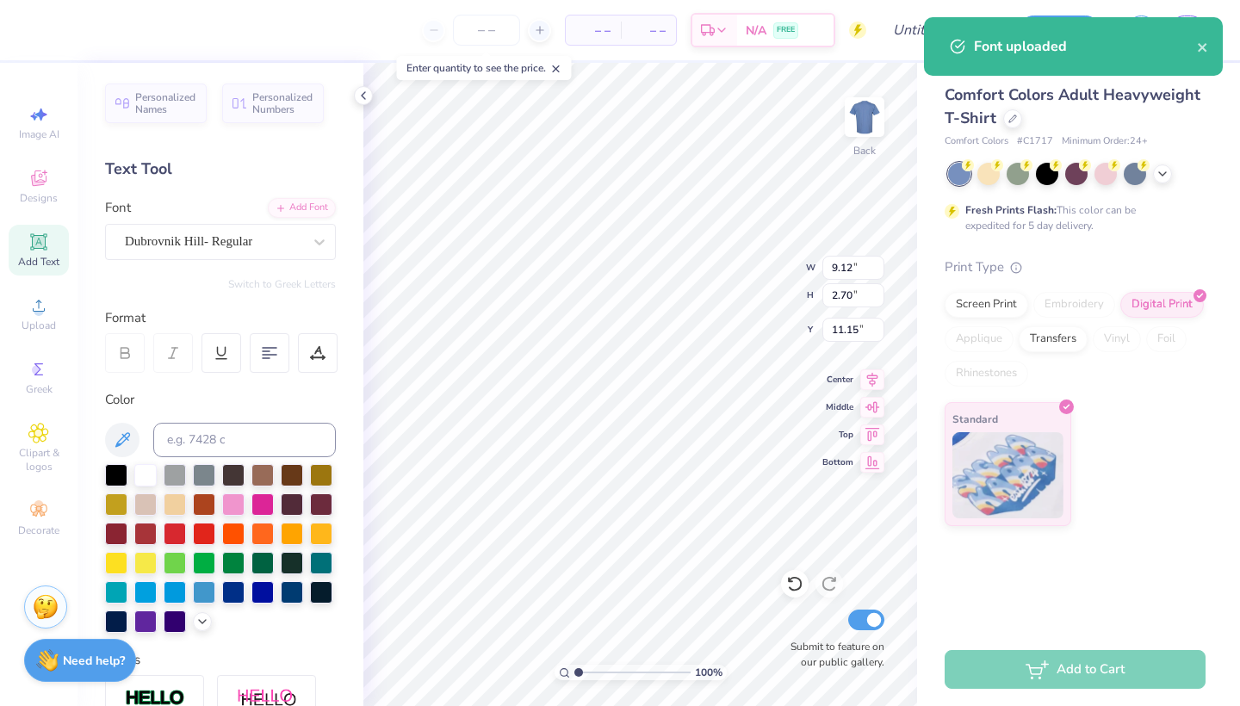
scroll to position [28, 0]
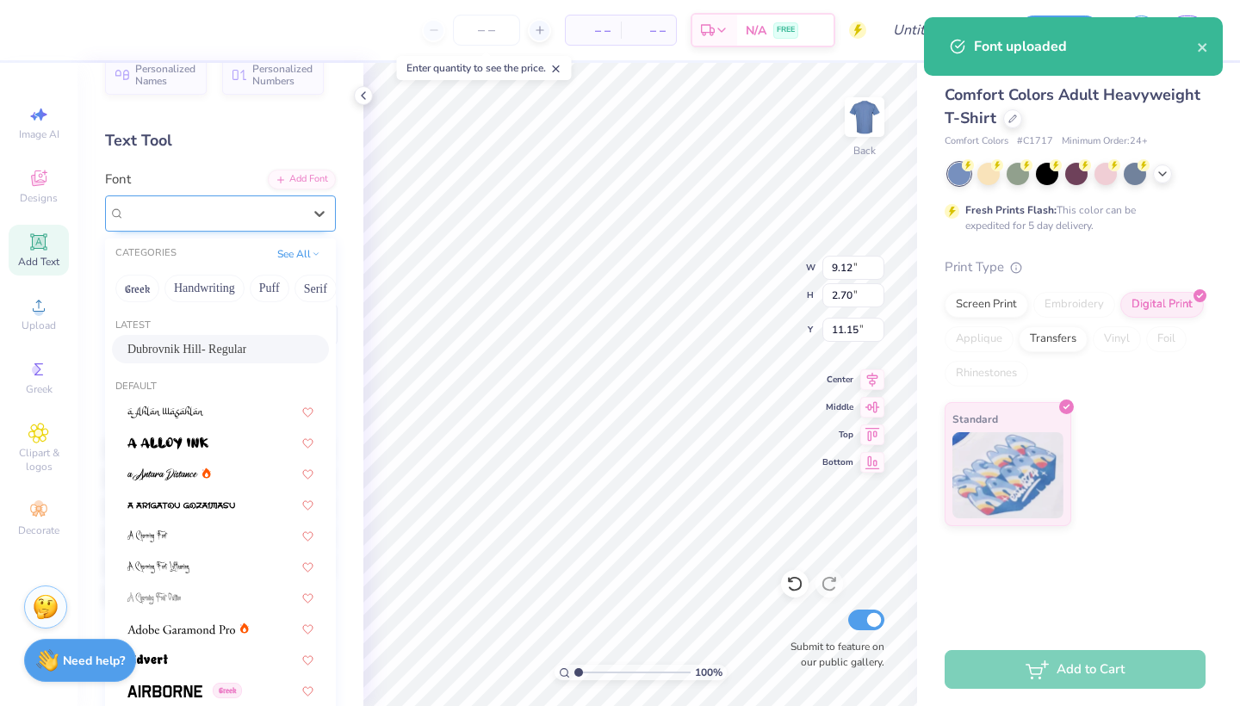
click at [252, 214] on span "Dubrovnik Hill- Regular" at bounding box center [188, 213] width 127 height 20
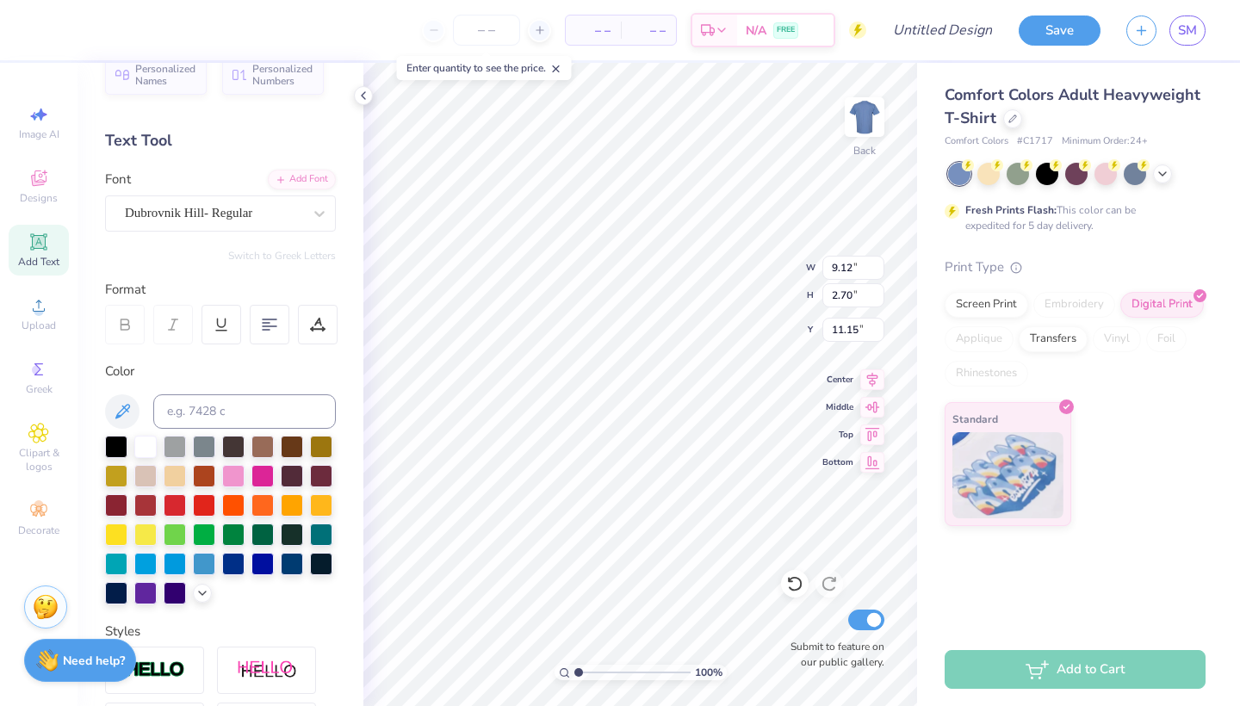
scroll to position [0, 4]
type textarea "Is My Lucly Charm"
click at [363, 103] on div at bounding box center [363, 95] width 19 height 19
type input "14.17"
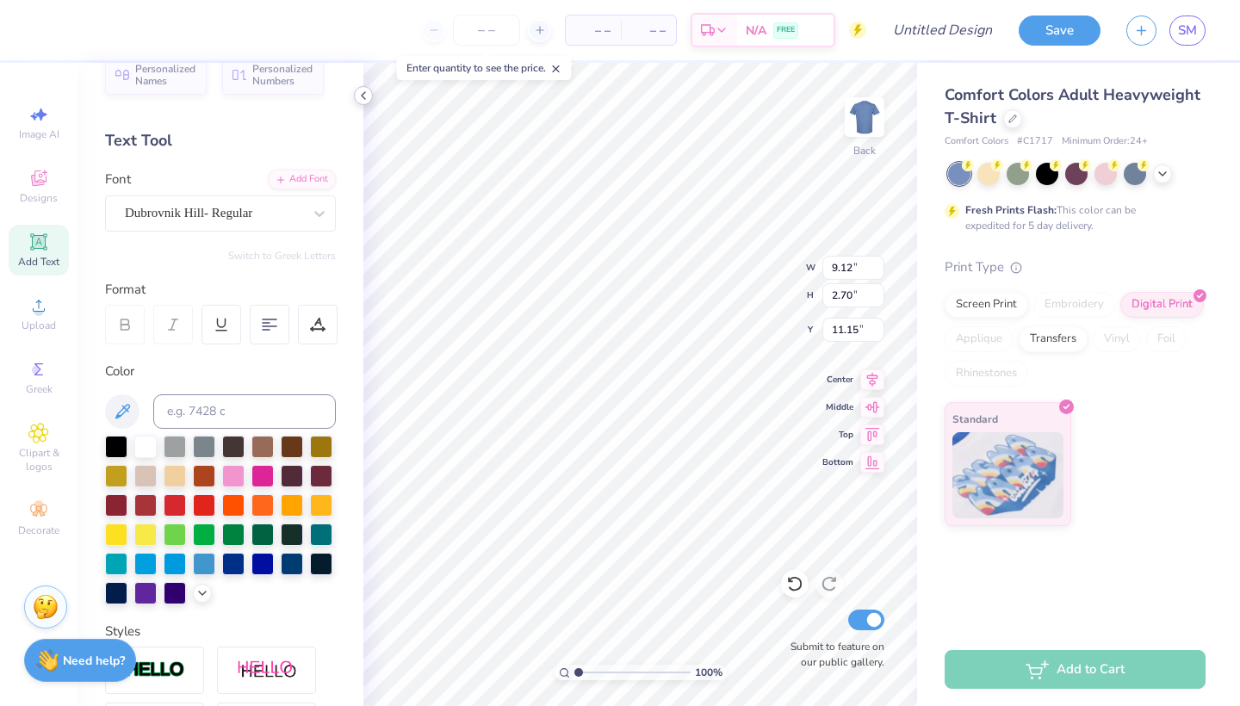
type input "2.01"
type input "11.49"
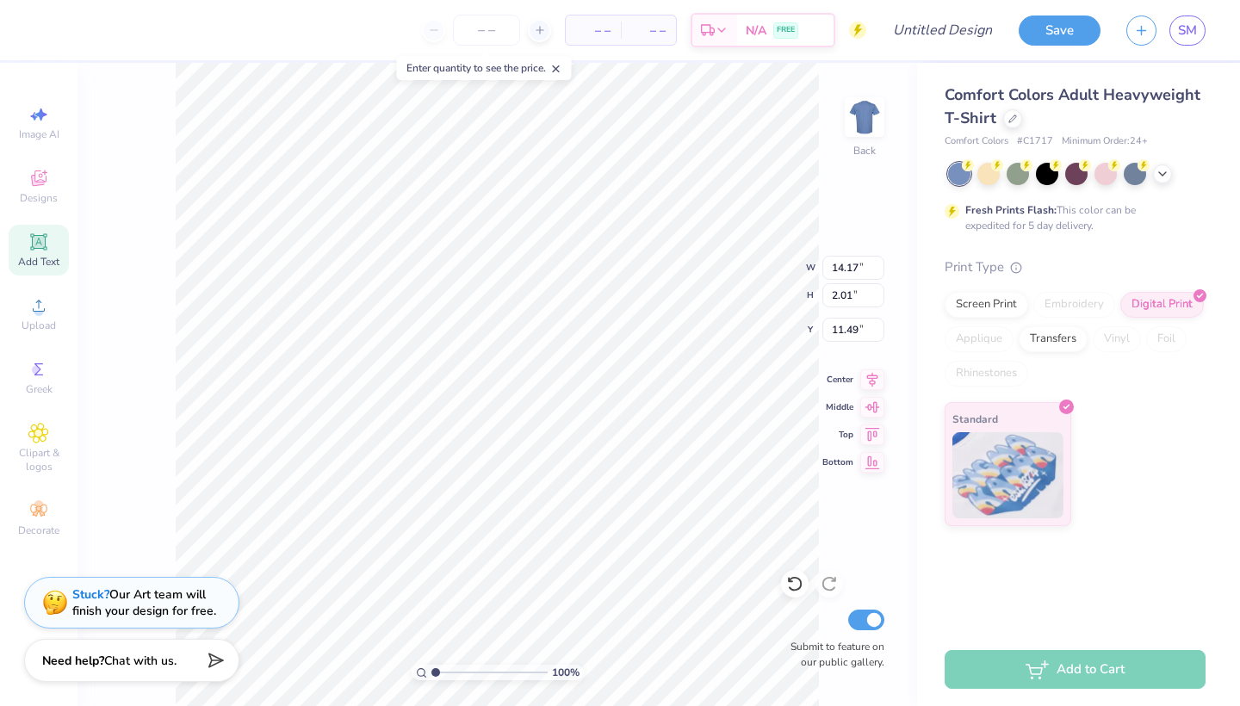
type input "10.12"
type input "17.99"
type input "3.50"
type input "14.17"
type input "2.01"
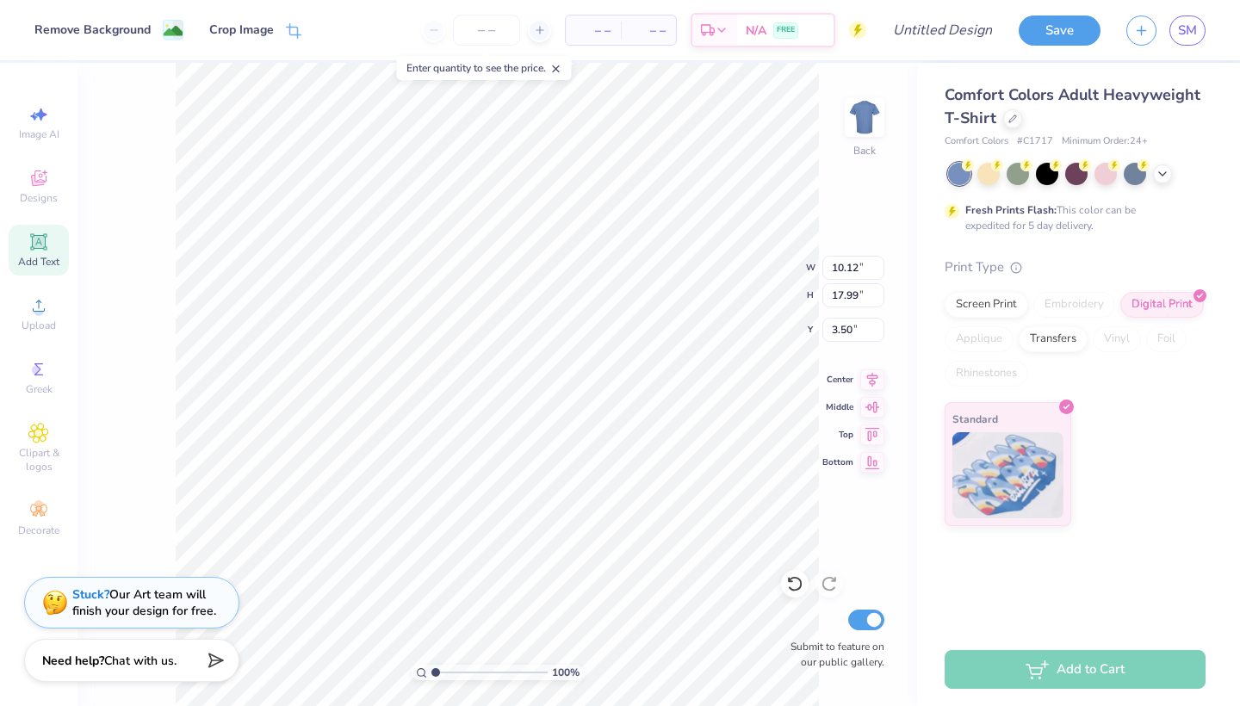
type input "11.49"
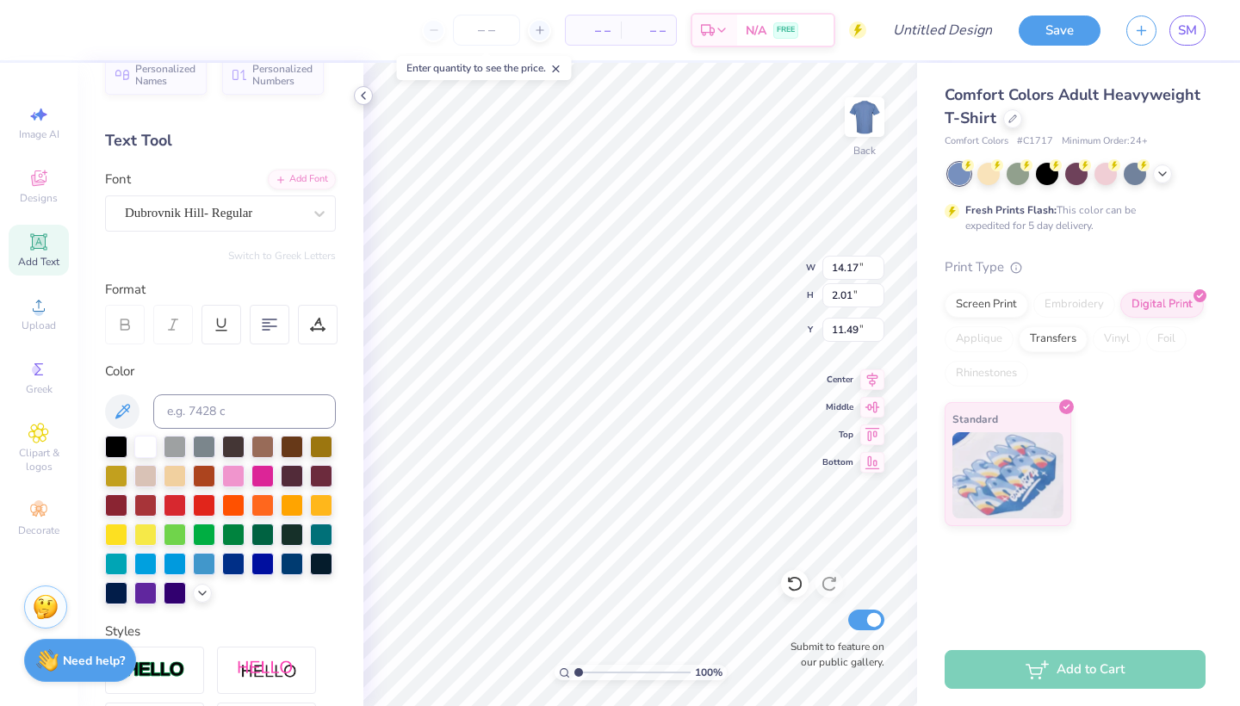
type textarea "Is My Lucly Charm"
type input "10.12"
type input "17.99"
type input "3.50"
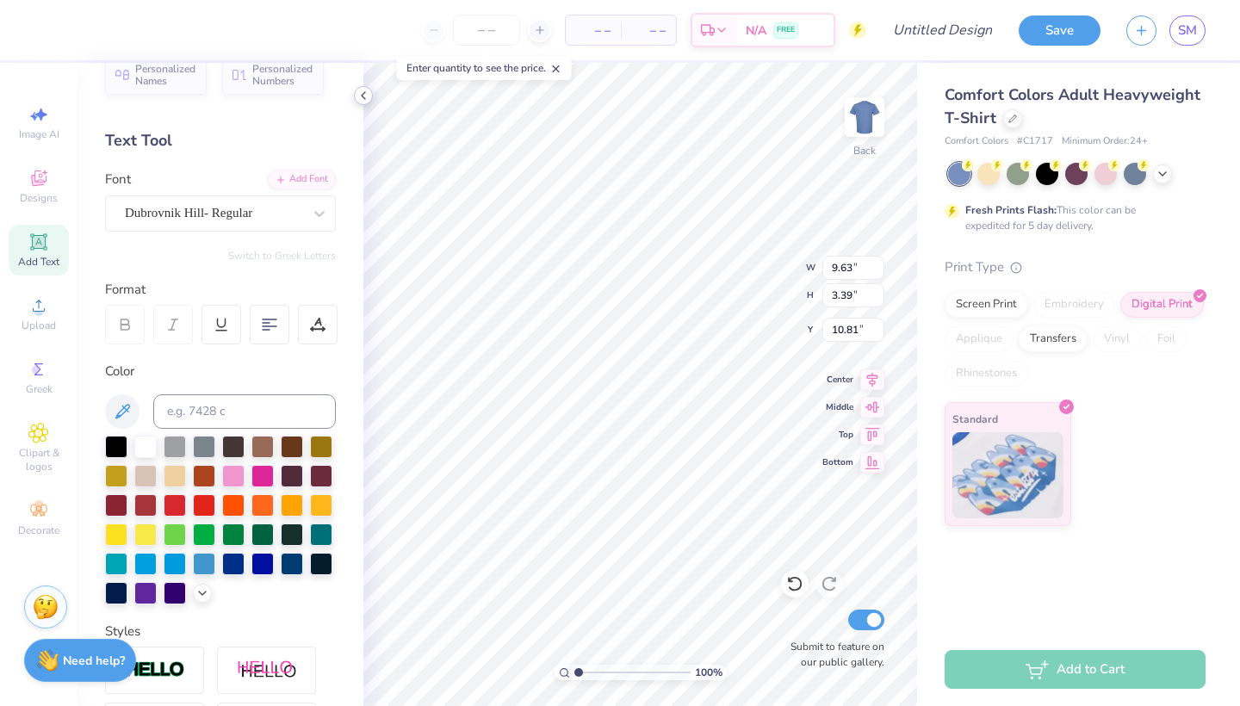
type input "16.14"
click at [116, 416] on icon at bounding box center [122, 411] width 21 height 21
click at [290, 326] on div at bounding box center [221, 325] width 233 height 40
click at [270, 326] on icon at bounding box center [270, 325] width 16 height 16
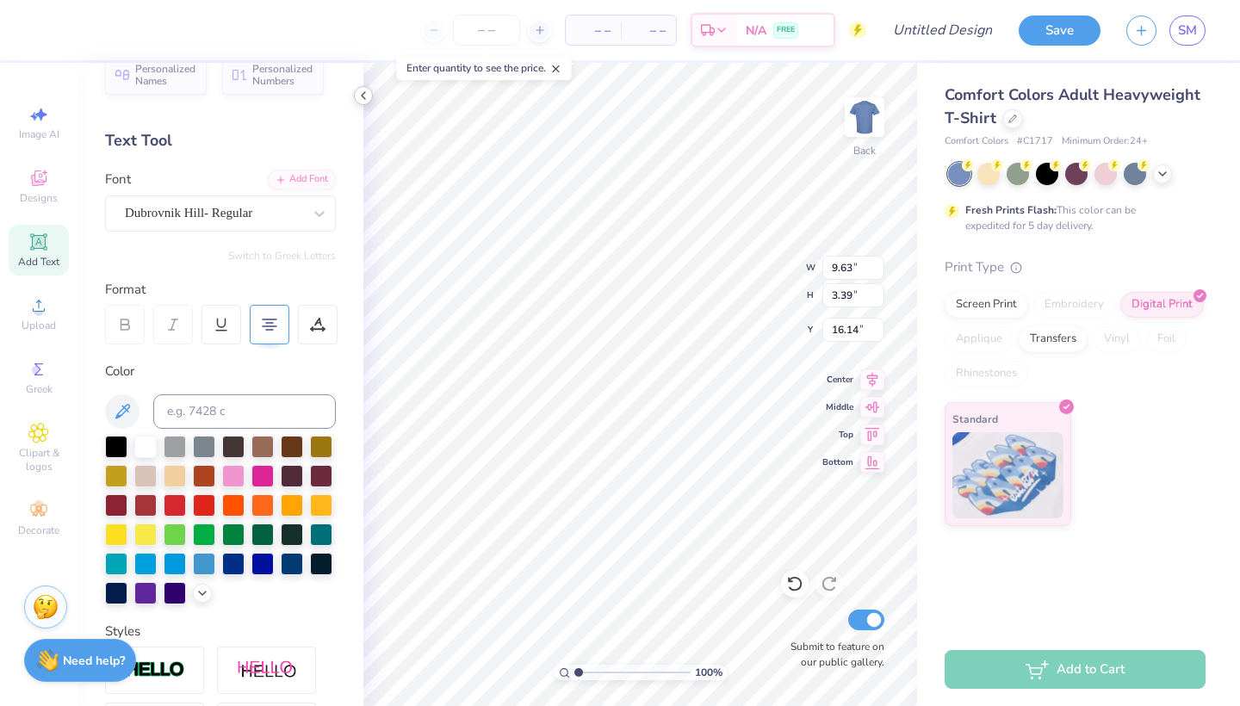
click at [363, 100] on icon at bounding box center [364, 96] width 14 height 14
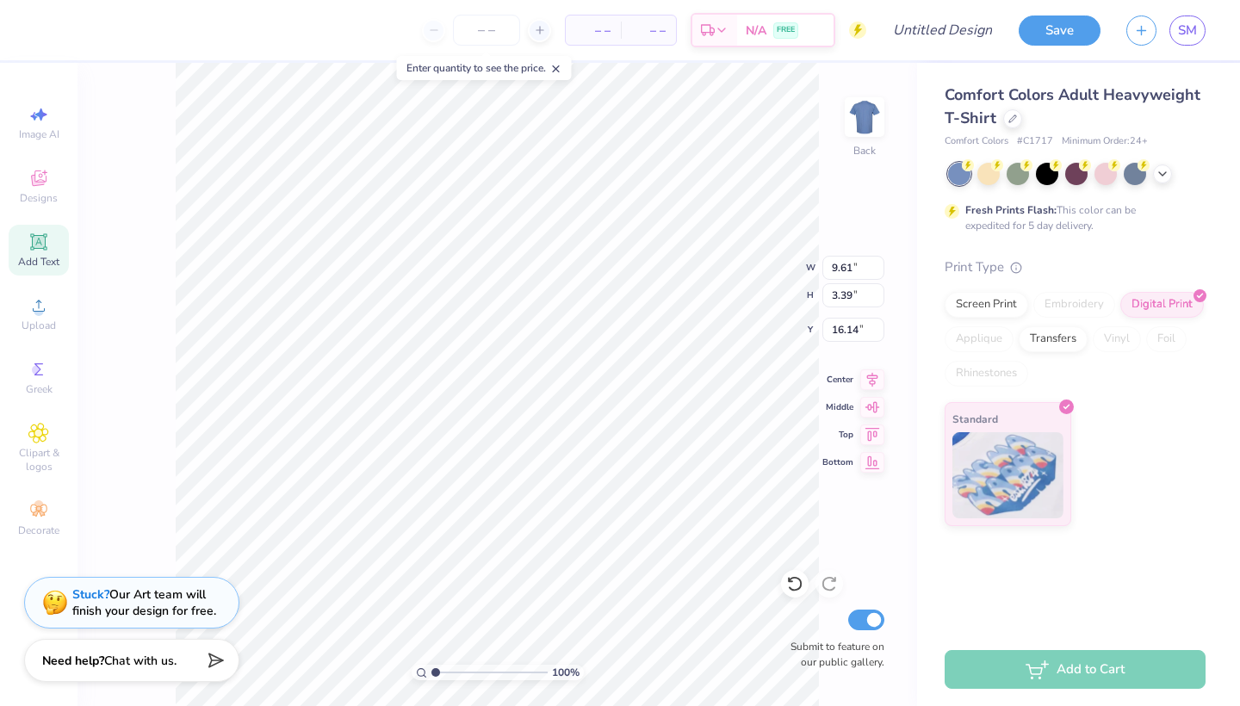
type input "10.12"
type input "17.99"
type input "3.50"
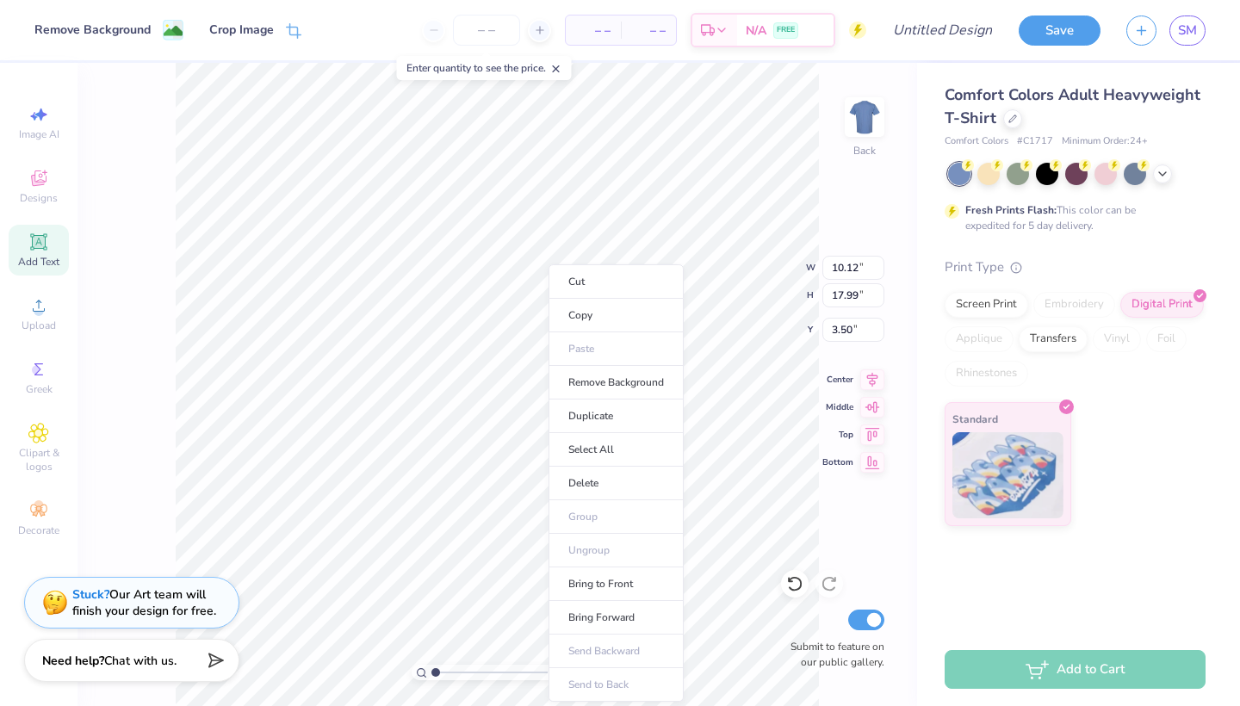
click at [289, 18] on div "Remove Background Crop Image" at bounding box center [150, 30] width 301 height 60
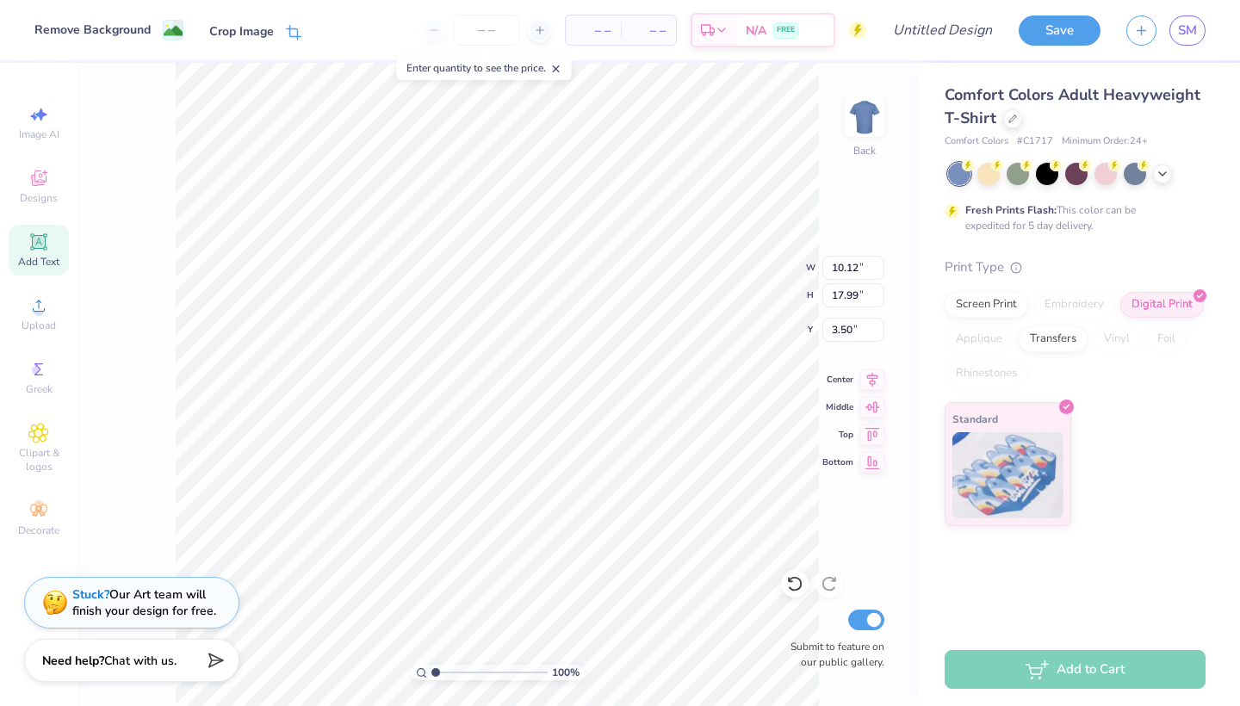
click at [291, 29] on icon at bounding box center [292, 34] width 11 height 11
type input "4.49"
type input "9.61"
type input "3.39"
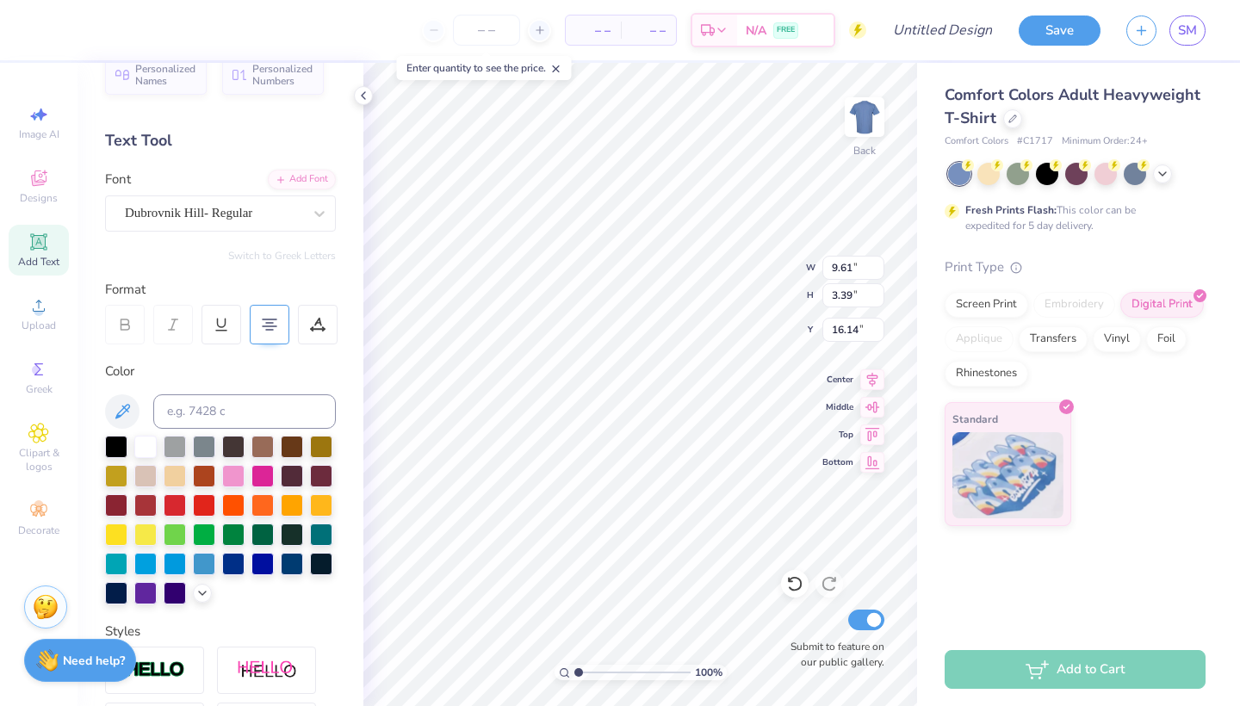
type input "12.88"
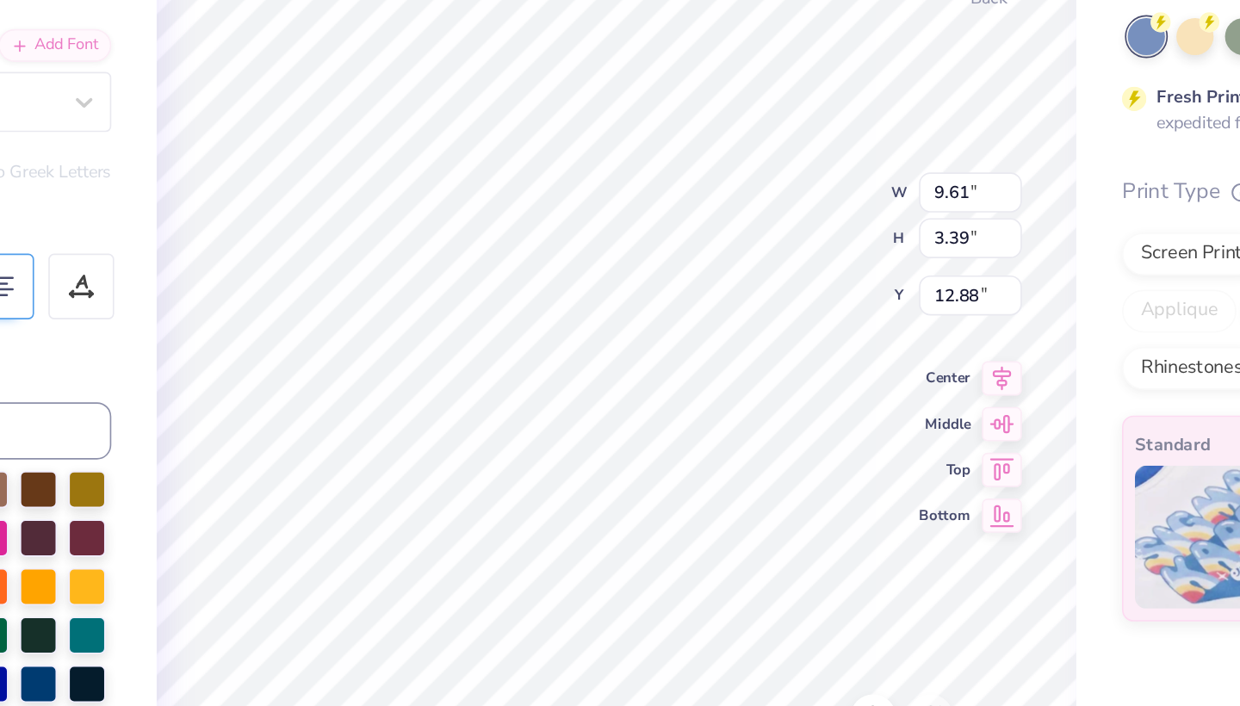
type input "13.13"
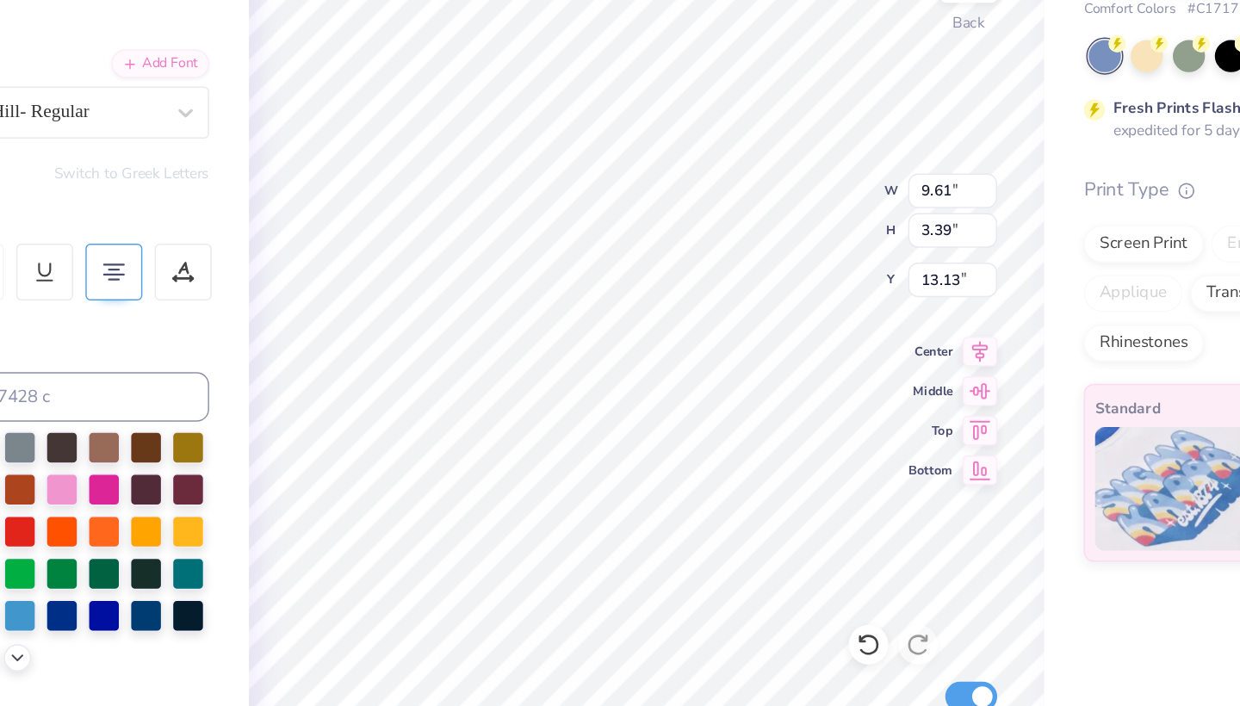
type input "8.57"
type input "10.12"
type input "13.35"
type input "4.49"
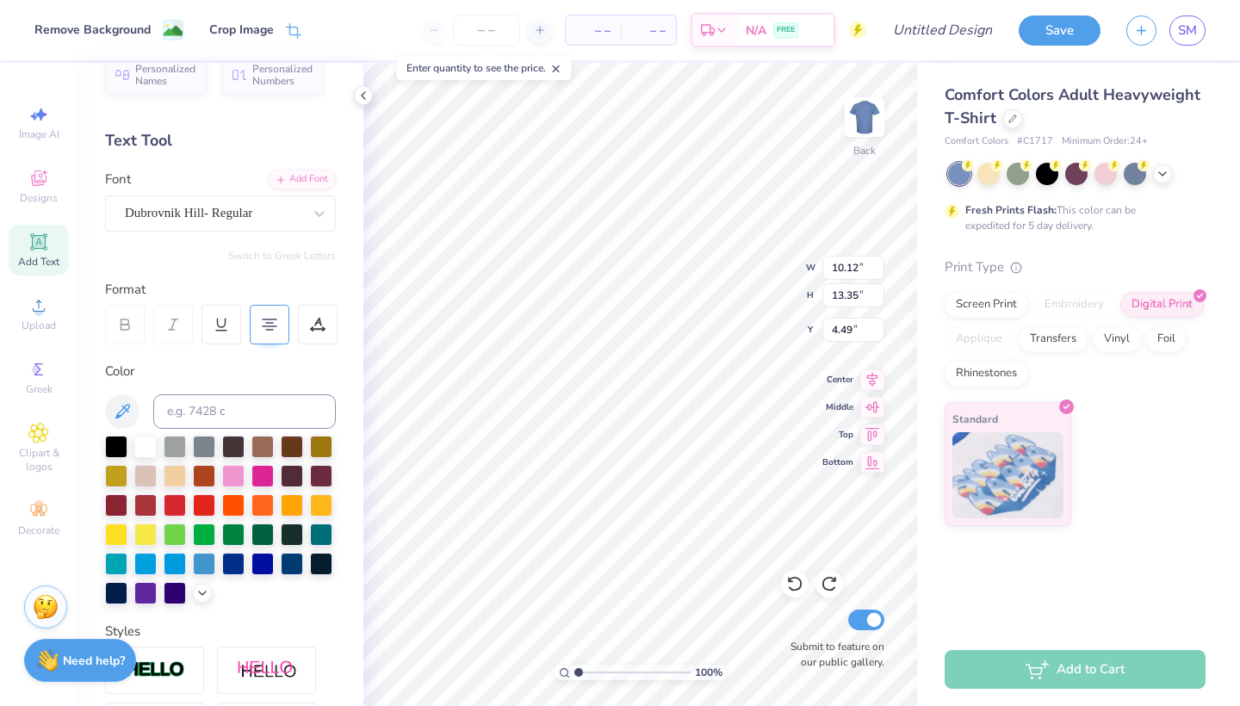
type input "9.61"
type input "3.39"
type input "13.13"
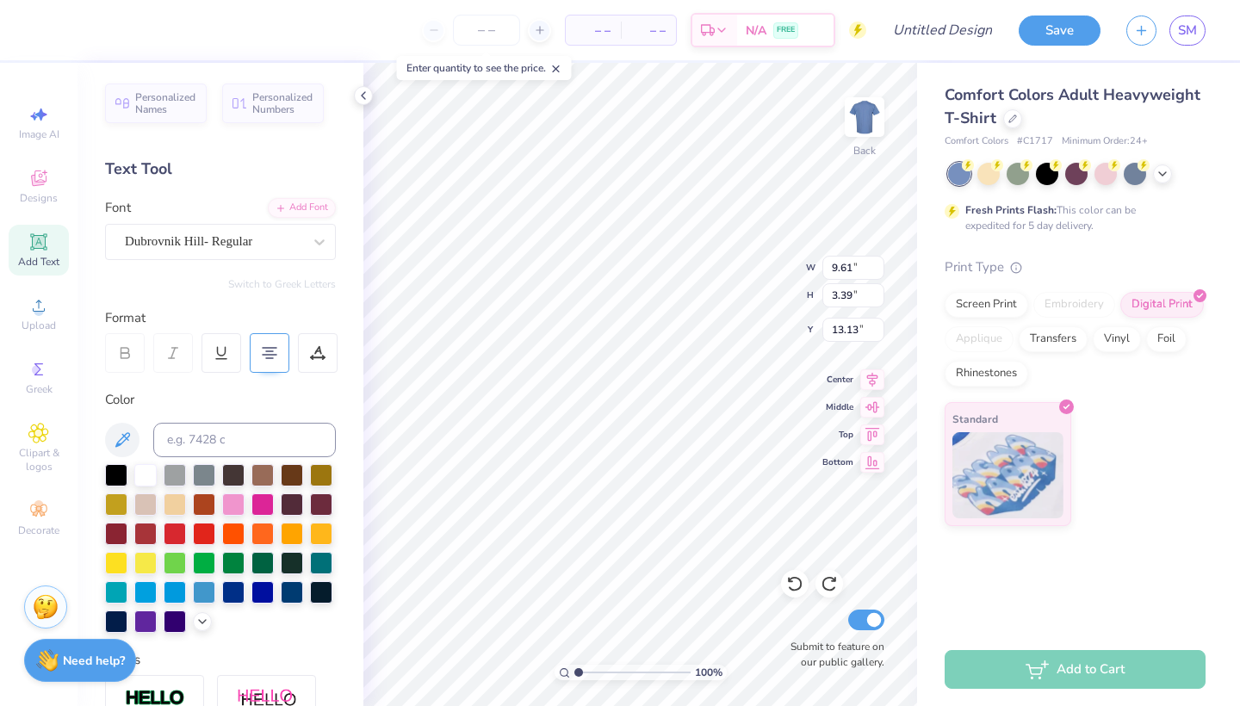
scroll to position [0, 0]
type input "13.17"
type textarea "Is My Lucly Charm"
click at [332, 350] on div at bounding box center [318, 353] width 40 height 40
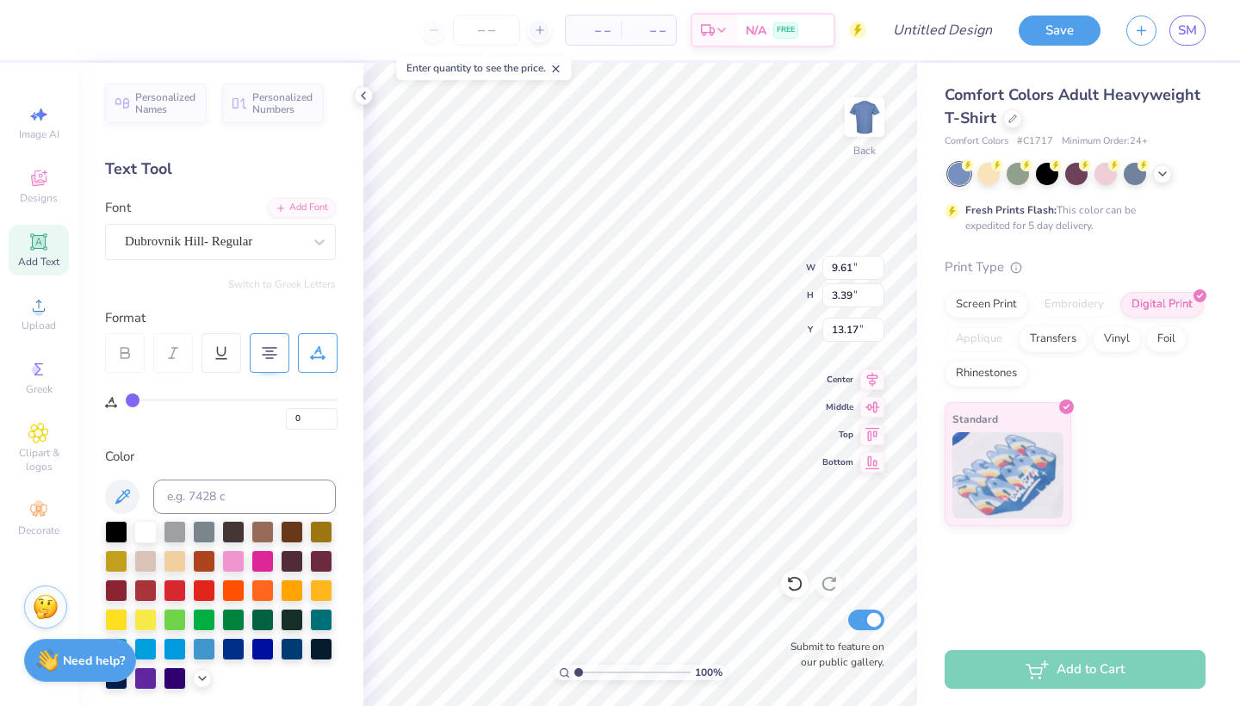
scroll to position [2, 1]
type textarea "Is My Lucly Charm"
type input "12.92"
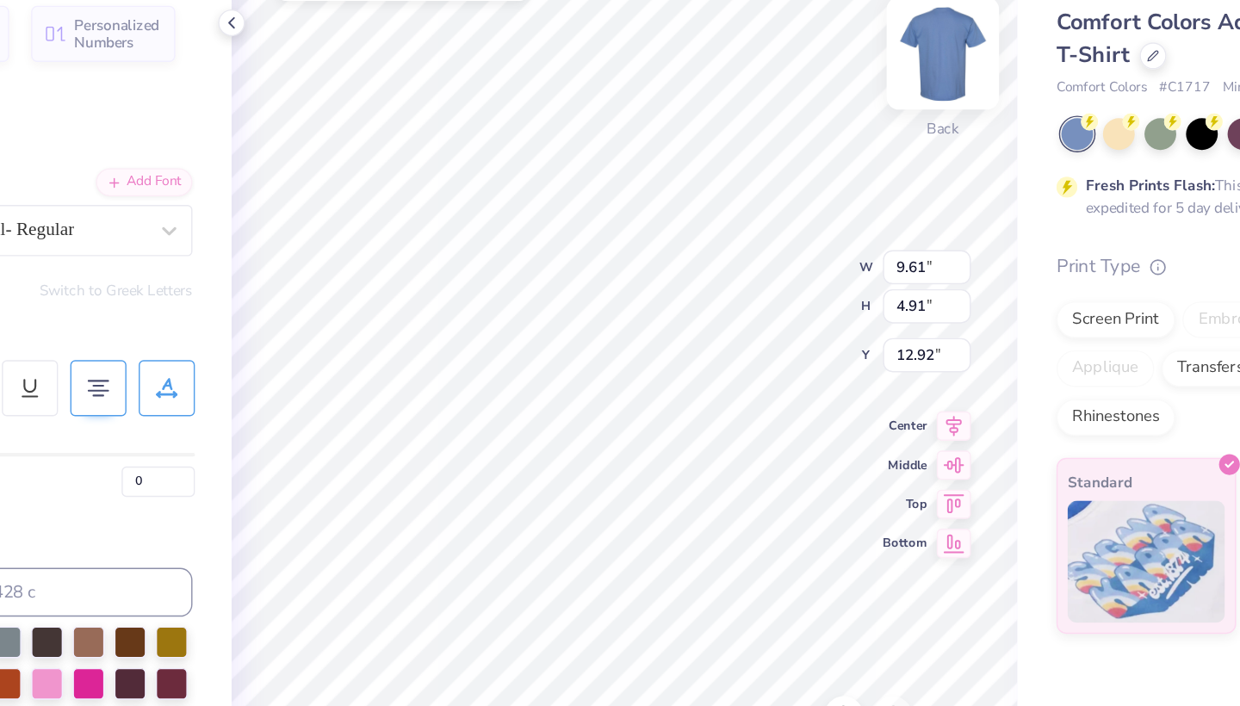
scroll to position [1, 0]
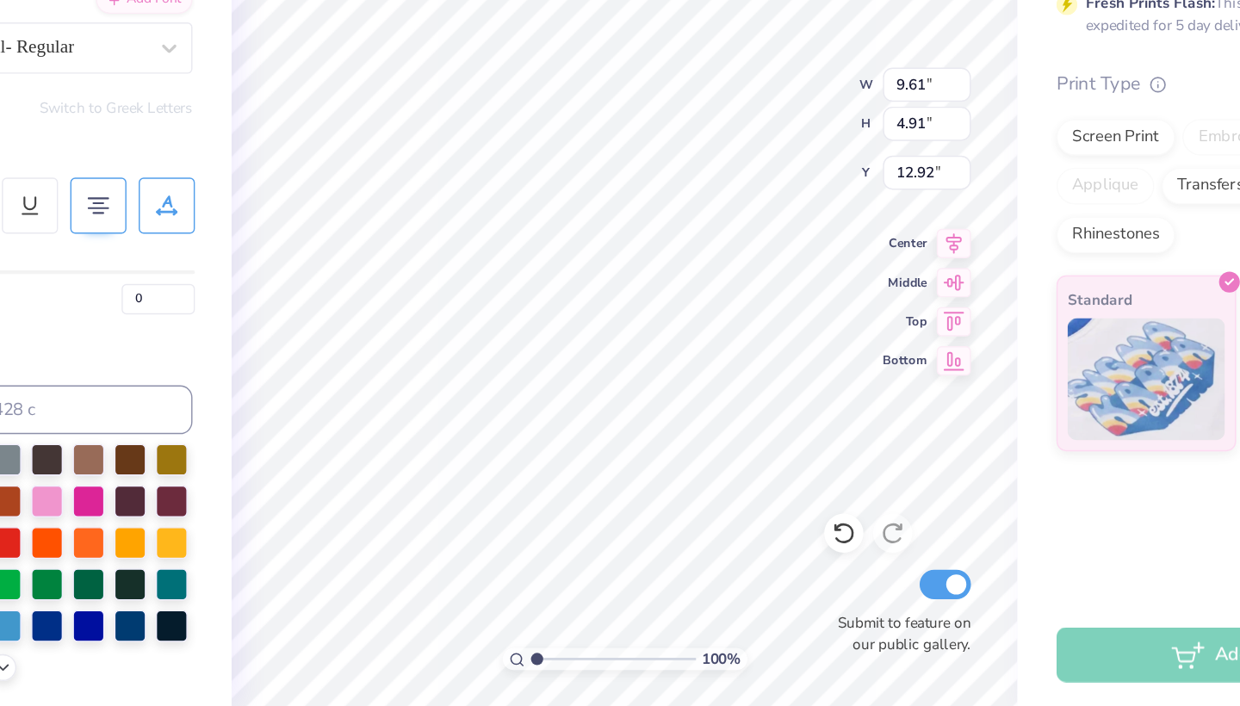
type textarea "Is My Lucly Charm"
type input "13.28"
type textarea "Is My"
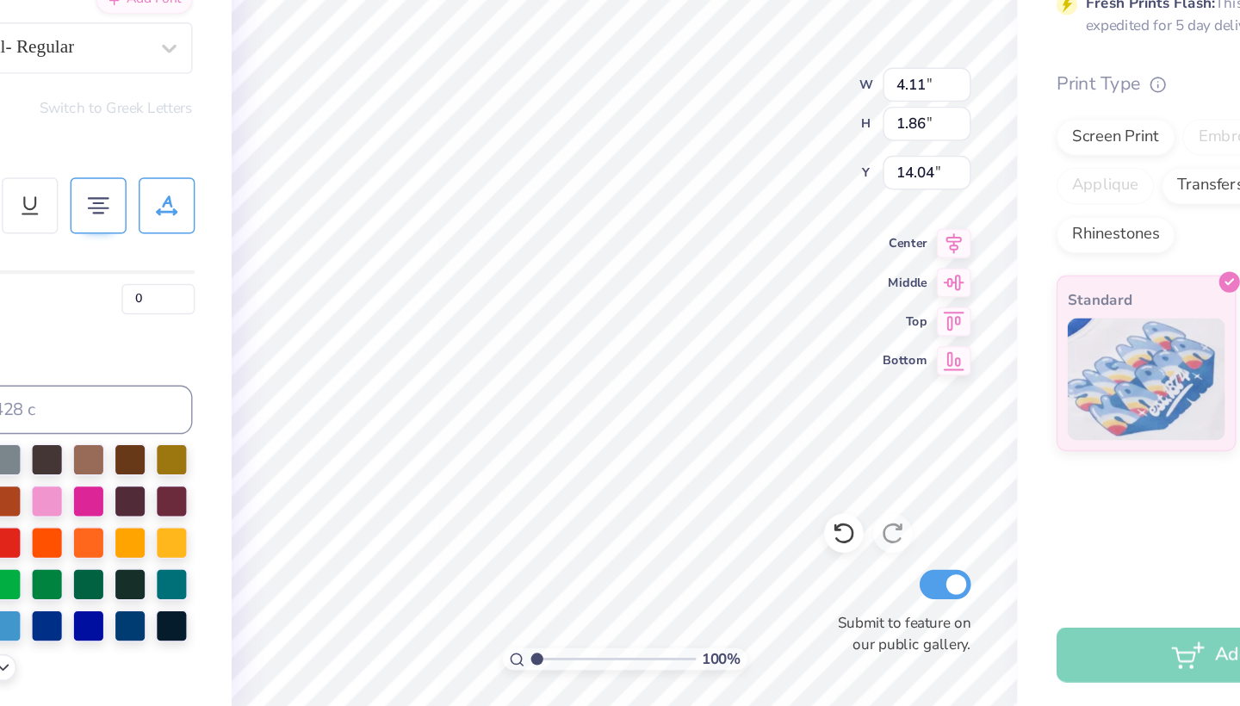
type input "13.26"
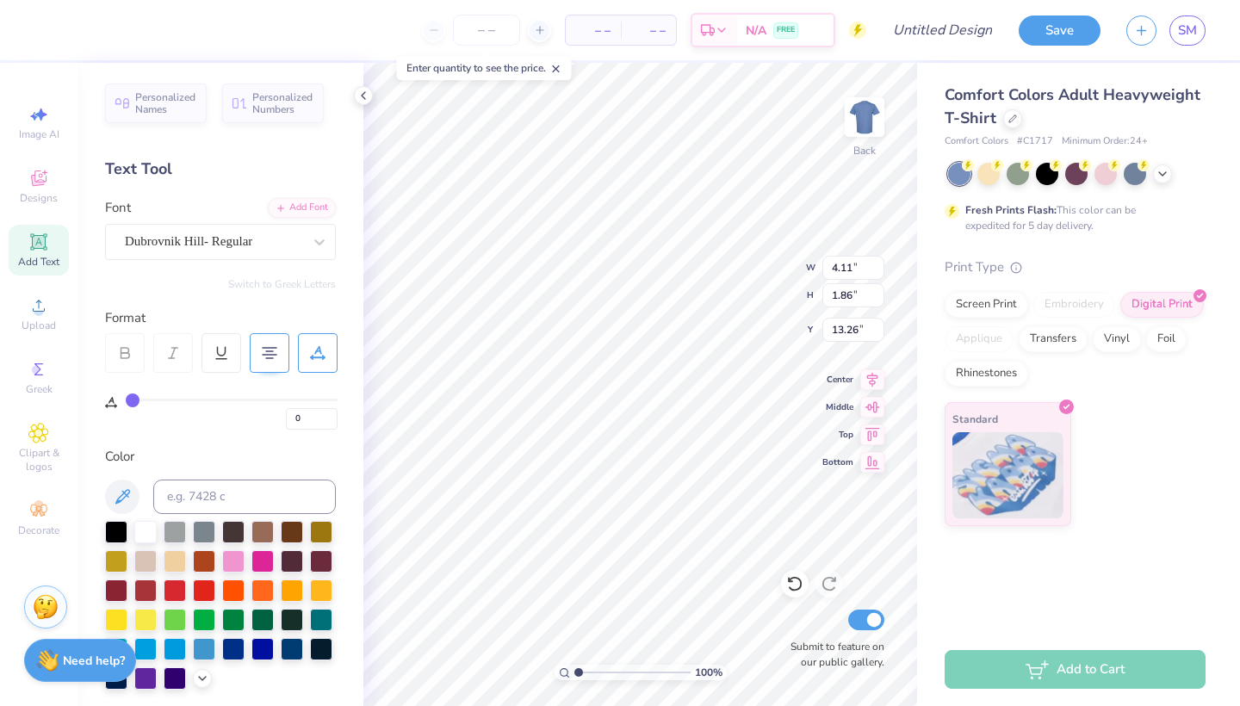
click at [49, 227] on div "Add Text" at bounding box center [39, 250] width 60 height 51
type input "5.59"
type input "1.62"
type input "11.69"
paste textarea "Lucly Charm"
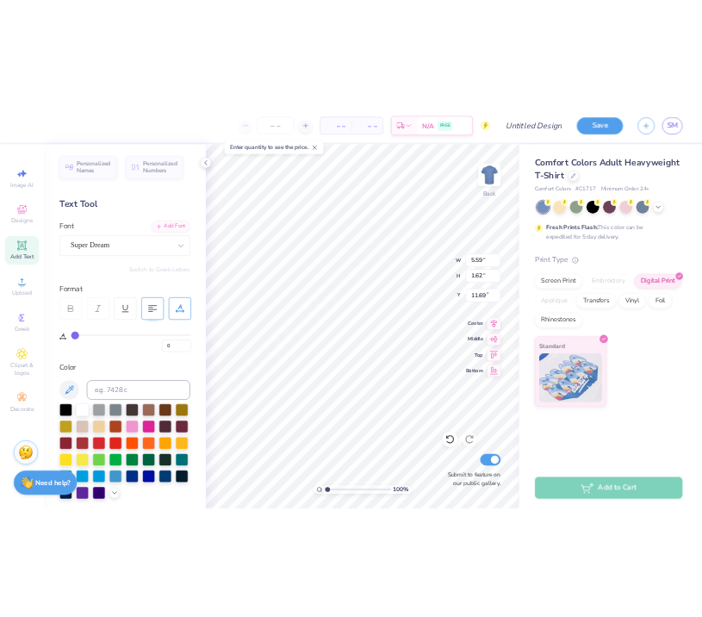
scroll to position [0, 3]
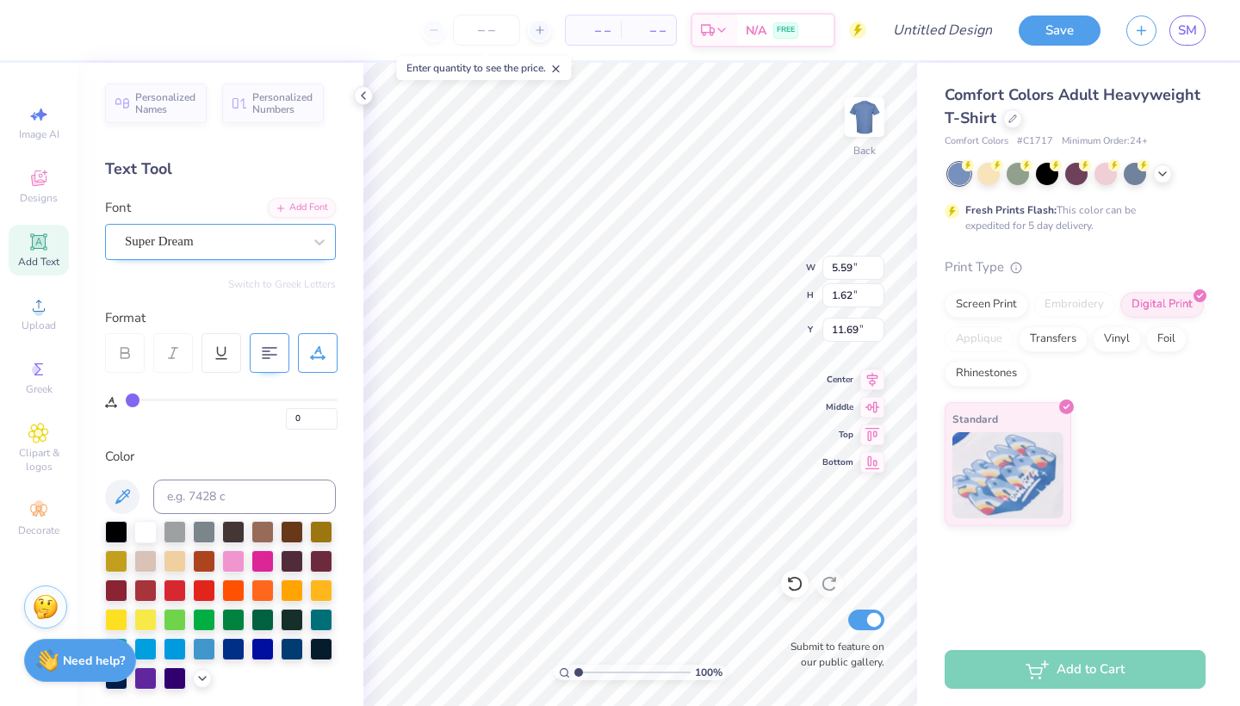
type textarea "Lucly Charm"
click at [264, 237] on div "Super Dream" at bounding box center [213, 241] width 181 height 27
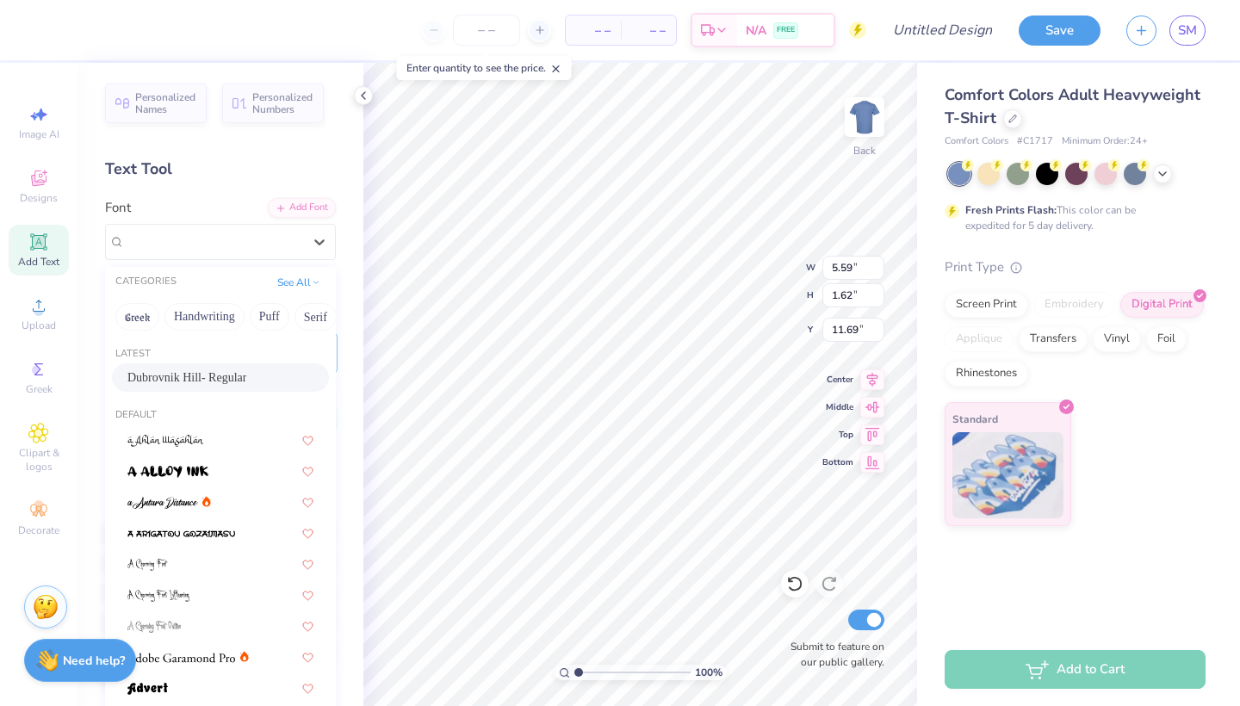
click at [208, 373] on span "Dubrovnik Hill- Regular" at bounding box center [186, 378] width 119 height 18
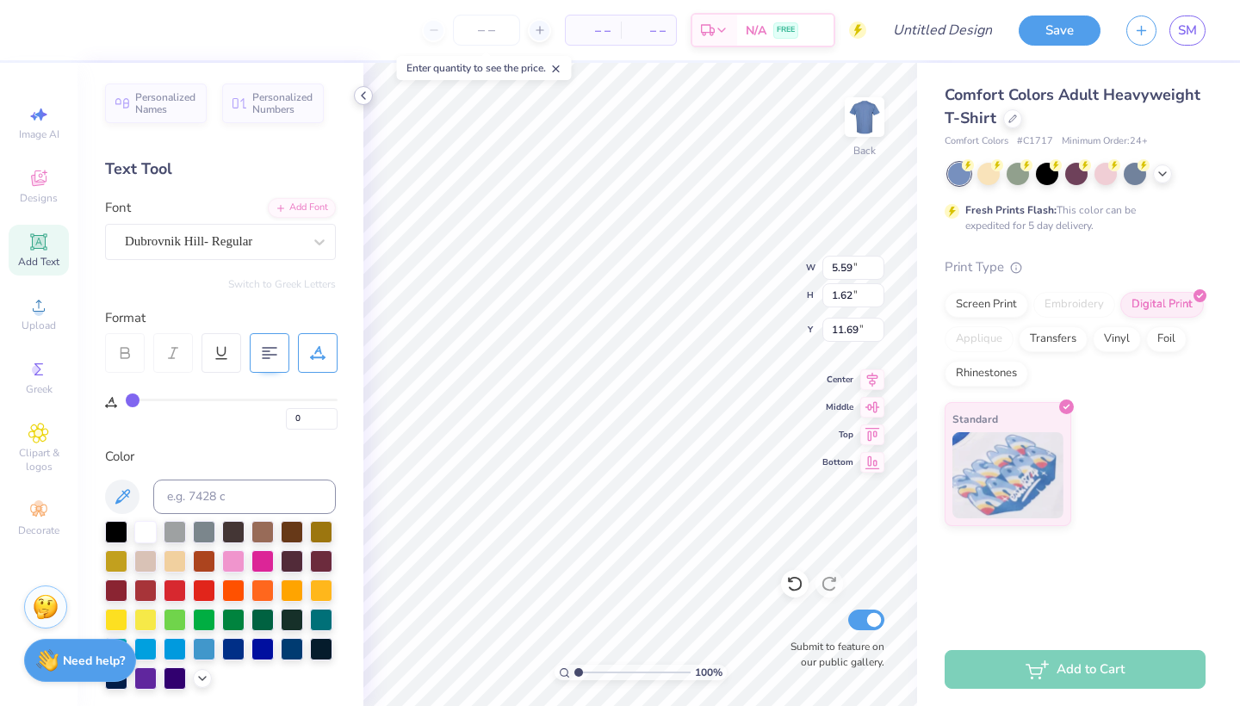
click at [368, 94] on icon at bounding box center [364, 96] width 14 height 14
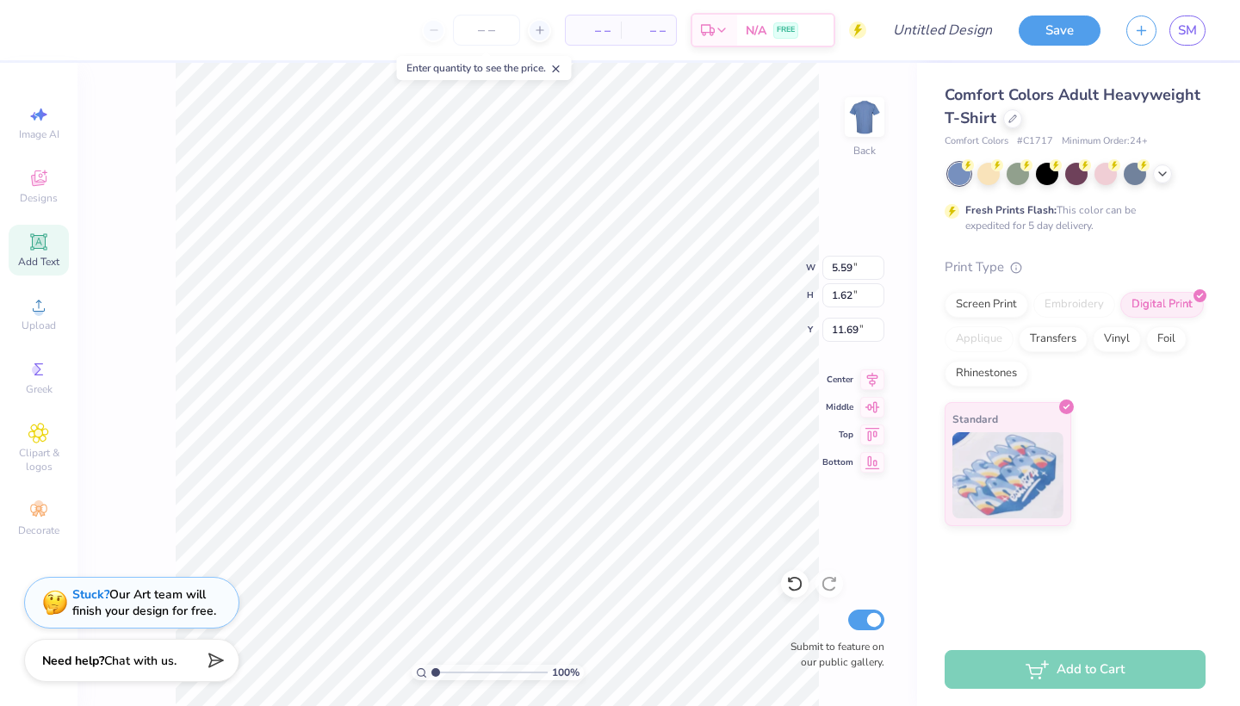
type input "14.17"
type input "2.97"
type input "11.02"
type input "9.82"
type input "2.06"
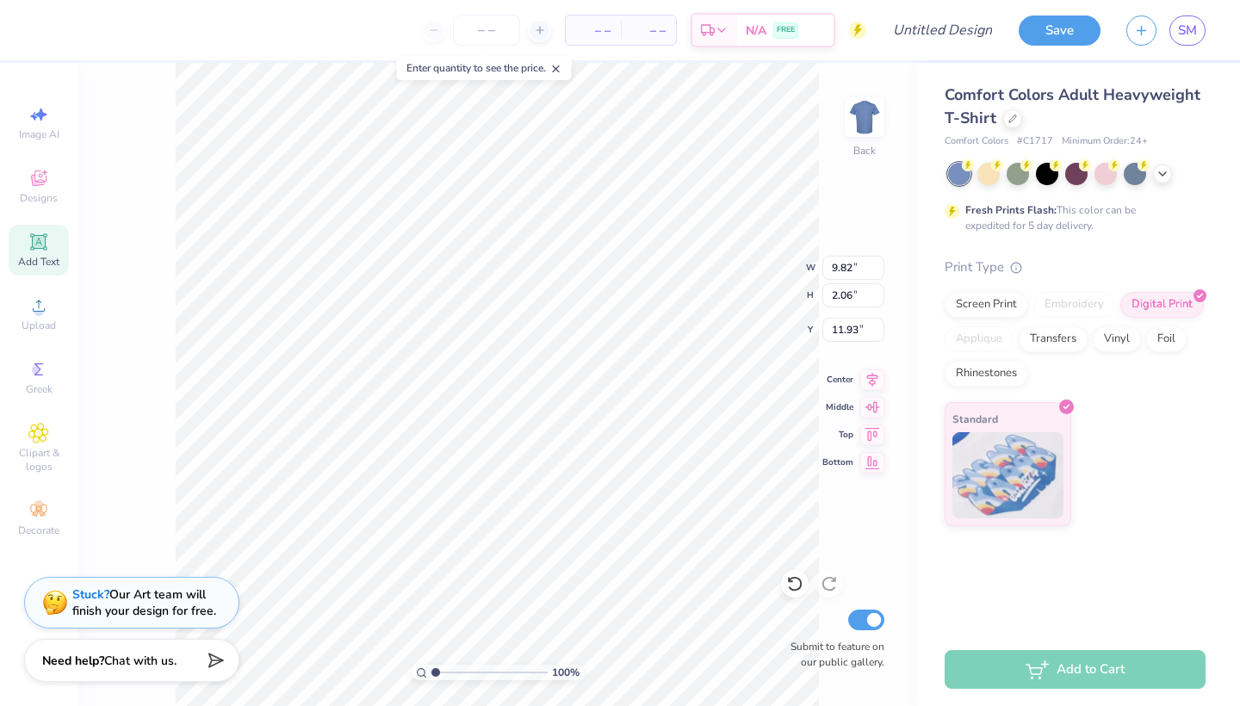
type input "15.51"
type input "4.11"
type input "1.86"
type input "13.26"
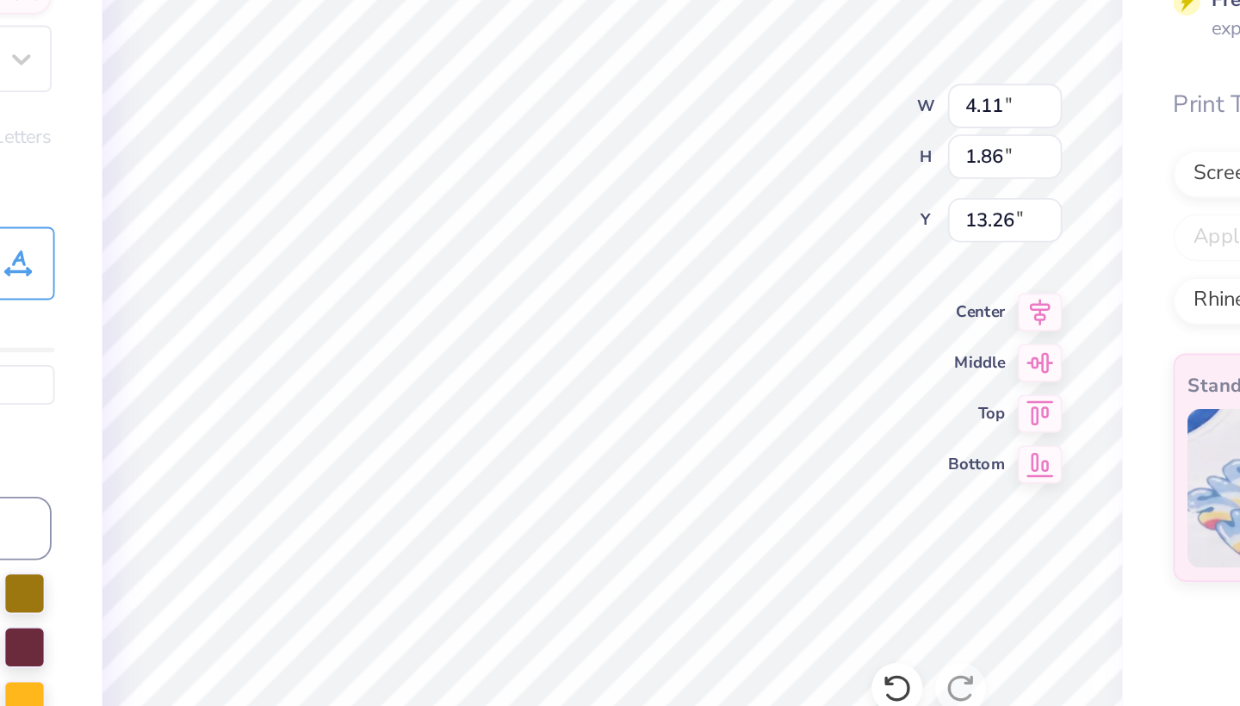
type input "9.82"
type input "2.06"
type input "15.13"
type input "12.94"
type input "14.80"
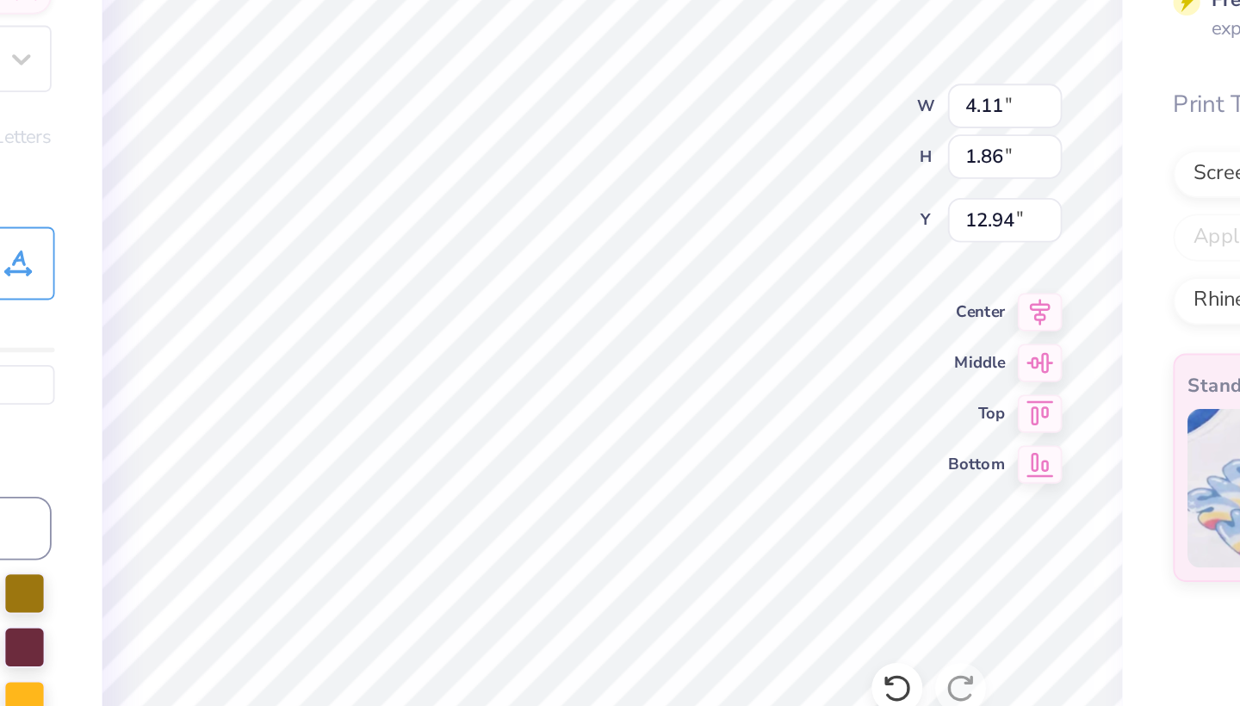
type input "9.82"
type input "2.06"
type input "14.80"
type input "9.37"
type input "1.96"
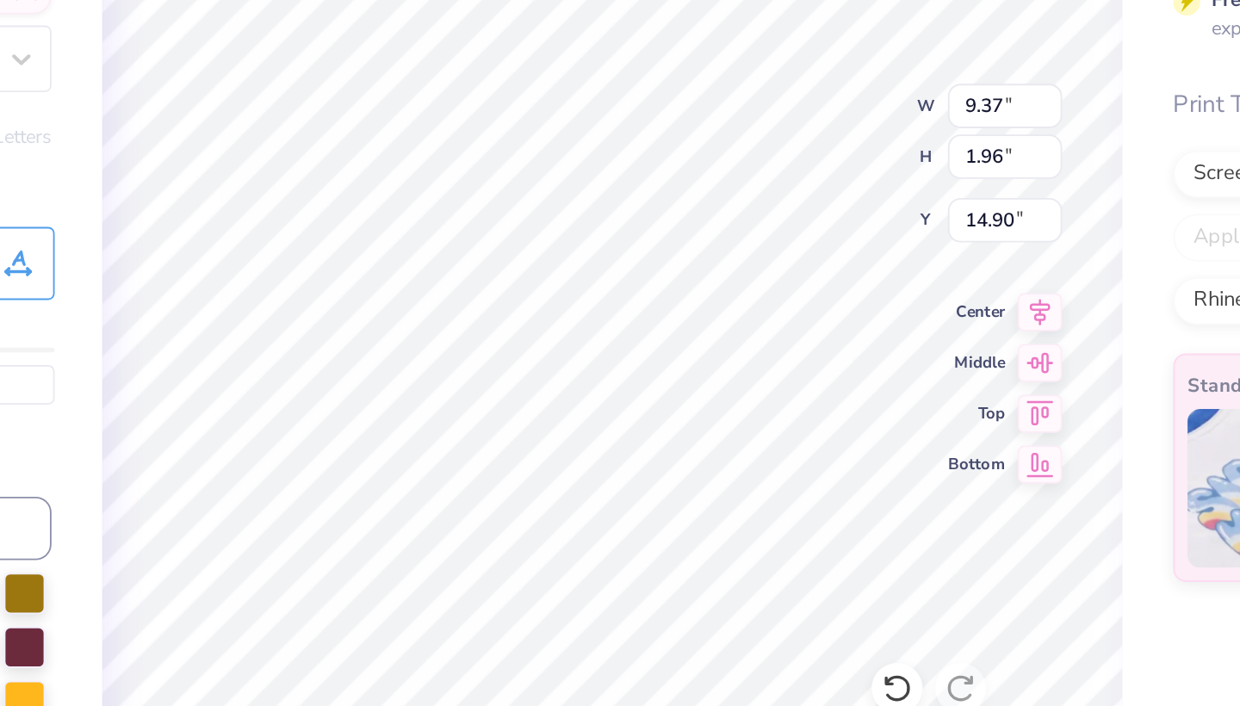
type input "14.80"
type input "15.33"
type input "4.11"
type input "1.86"
type input "13.26"
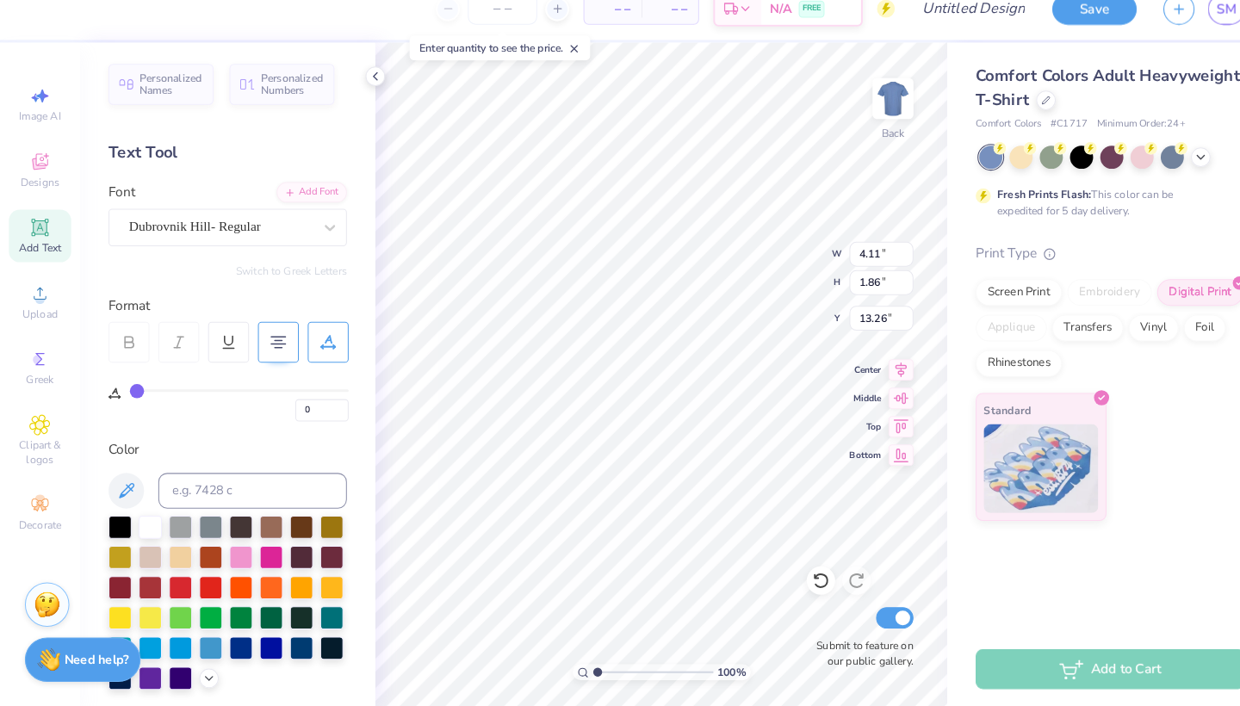
type input "12.94"
type input "14.80"
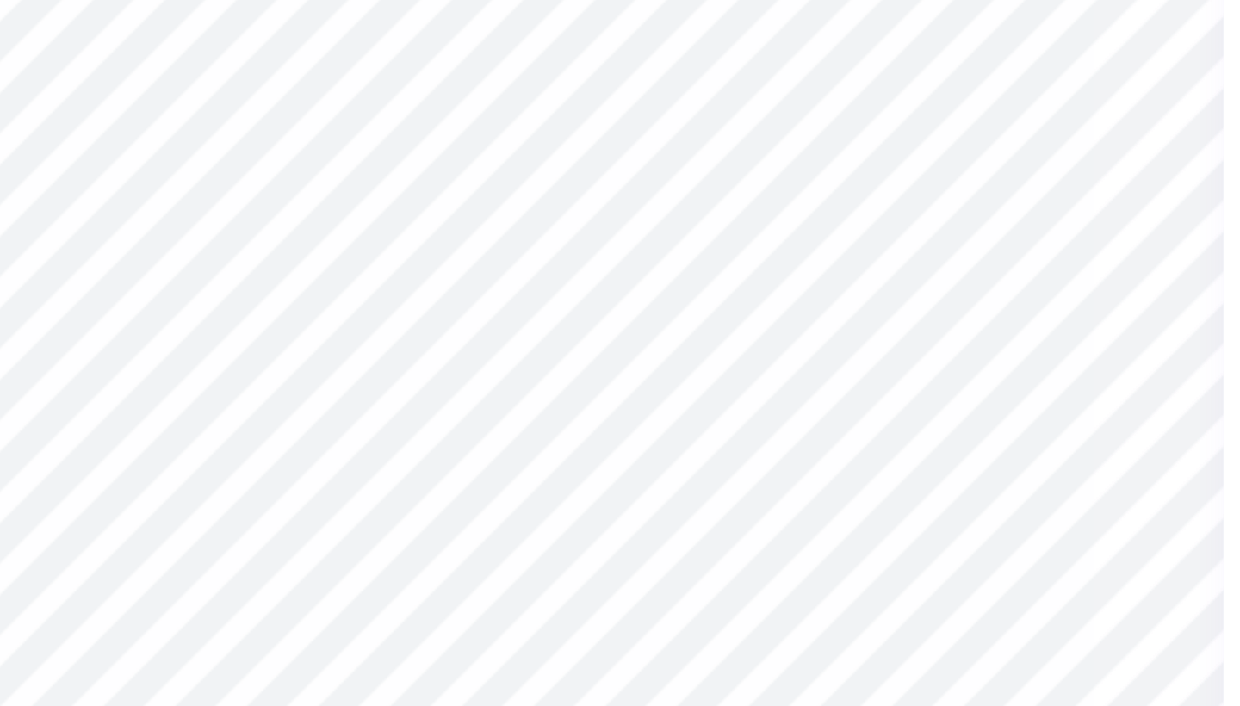
click at [917, 165] on div "Comfort Colors Adult Heavyweight T-Shirt Comfort Colors # C1717 Minimum Order: …" at bounding box center [1078, 294] width 323 height 463
